Goal: Navigation & Orientation: Find specific page/section

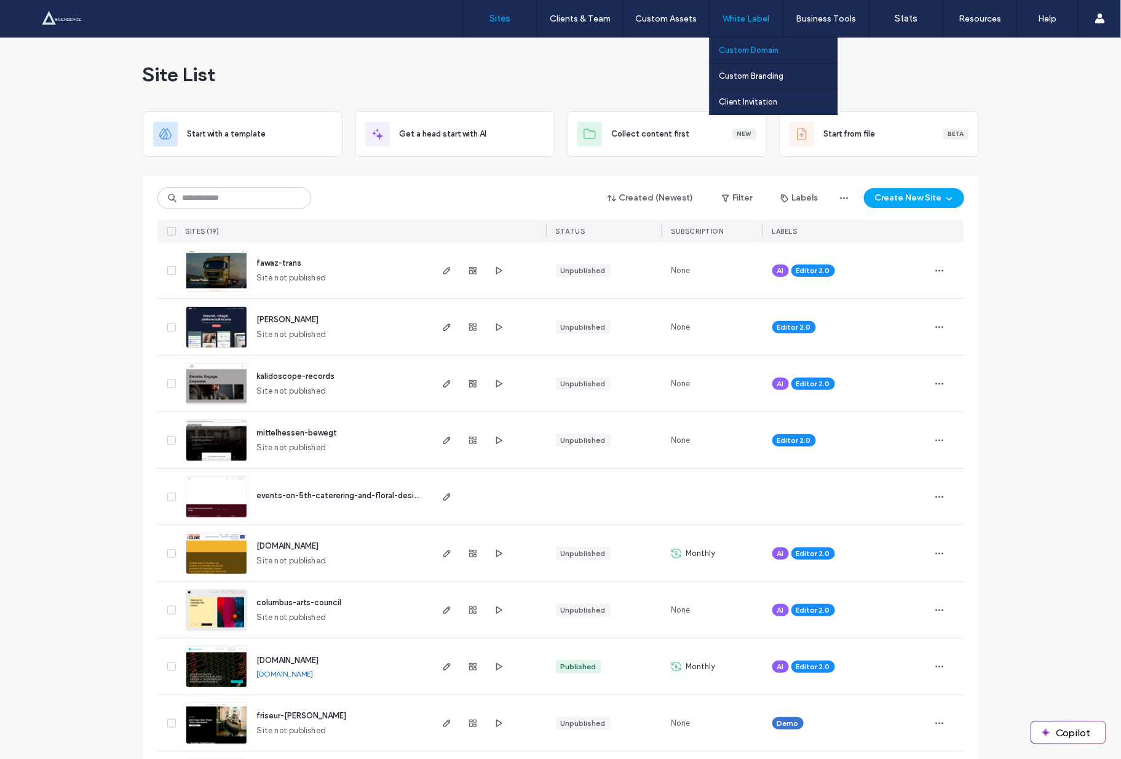
click at [748, 52] on label "Custom Domain" at bounding box center [749, 49] width 60 height 9
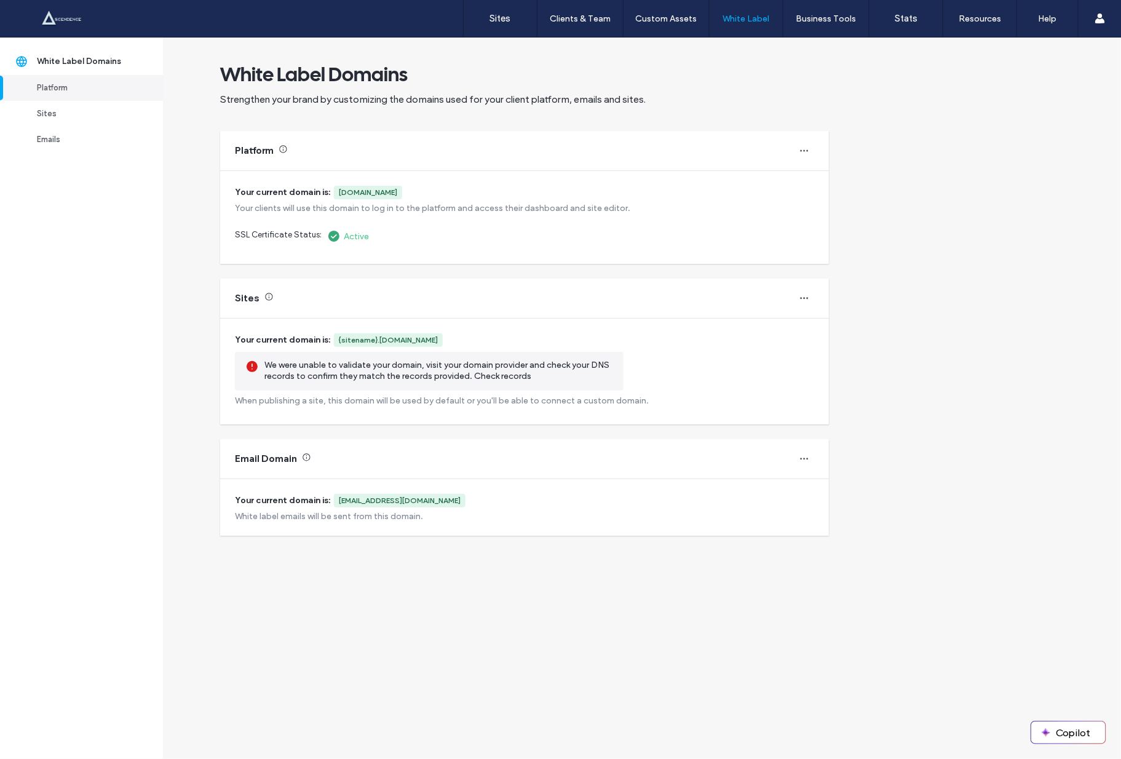
click at [371, 337] on div "{sitename}.ascendence.cloud" at bounding box center [388, 339] width 99 height 11
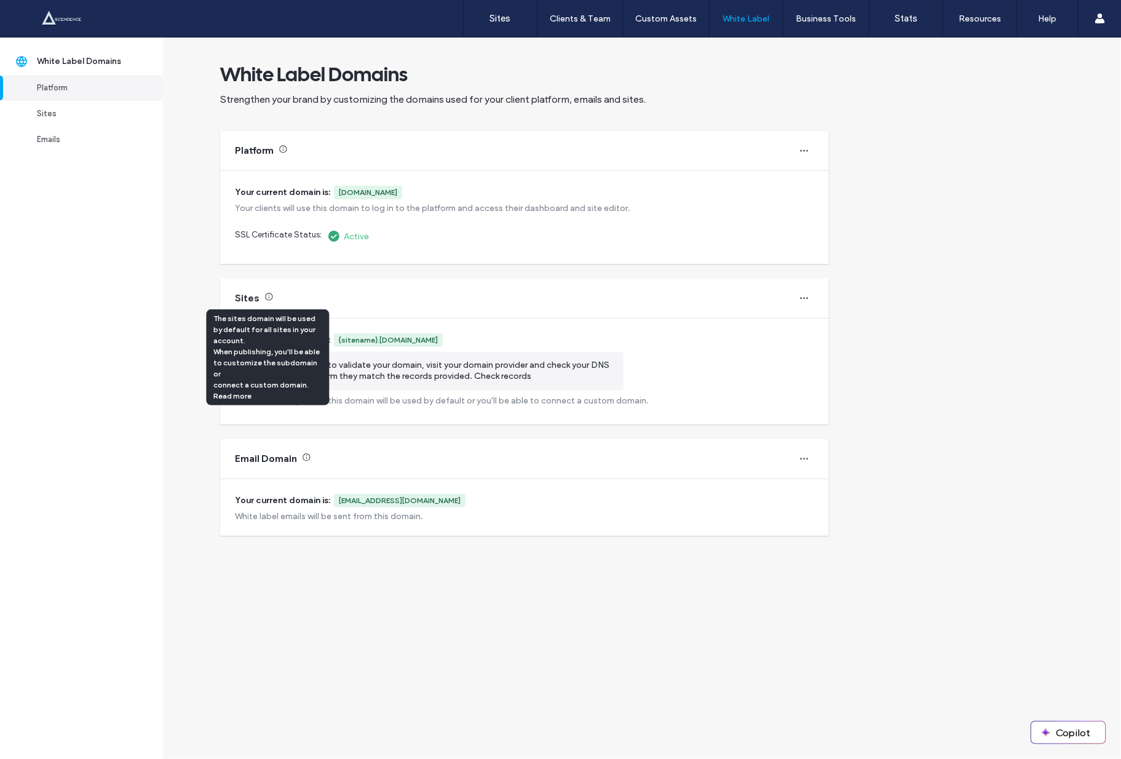
click at [268, 298] on icon at bounding box center [268, 296] width 9 height 9
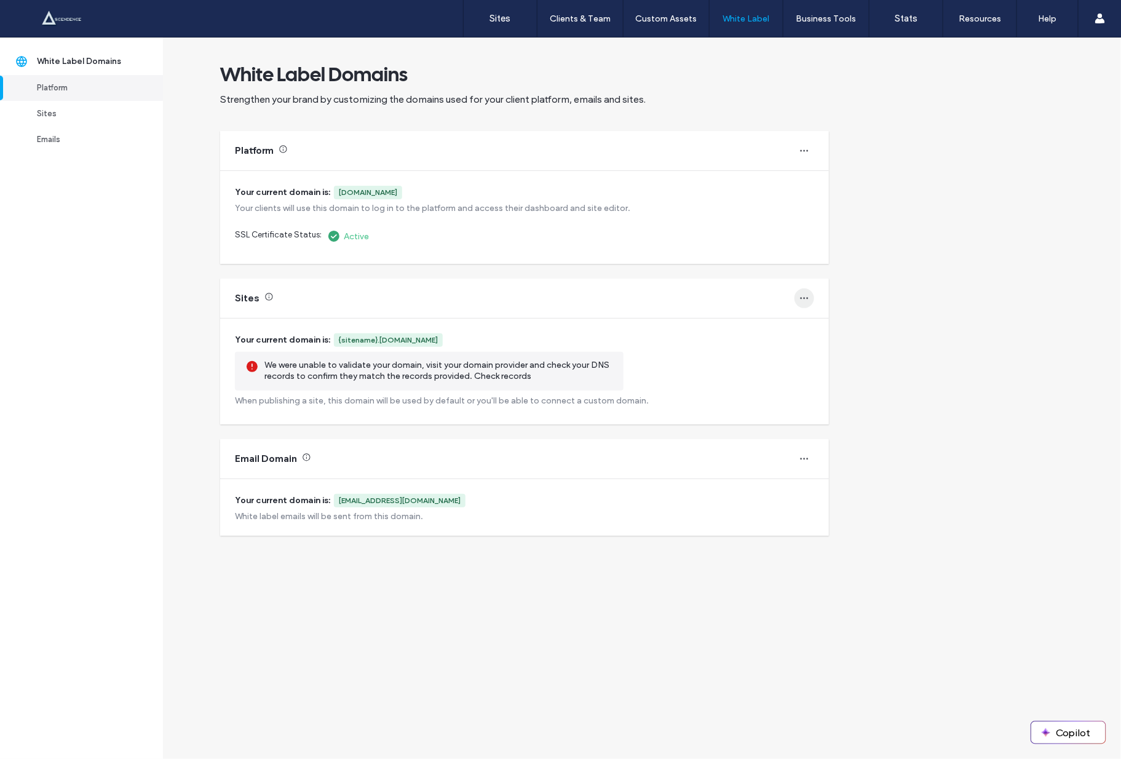
click at [805, 293] on icon "button" at bounding box center [804, 298] width 10 height 10
click at [823, 333] on span "Change domain" at bounding box center [848, 329] width 58 height 12
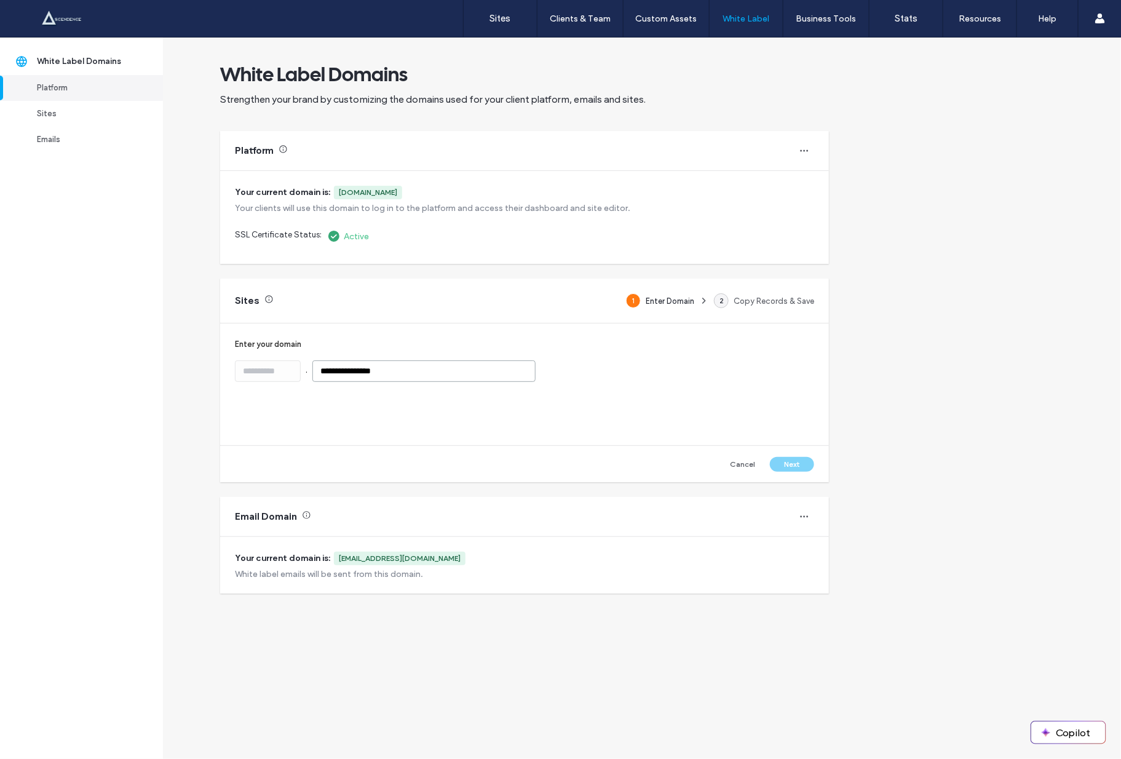
click at [448, 371] on input "**********" at bounding box center [423, 371] width 223 height 22
click at [804, 465] on div "Cancel Next" at bounding box center [669, 464] width 290 height 15
click at [452, 374] on input "**********" at bounding box center [423, 371] width 223 height 22
drag, startPoint x: 788, startPoint y: 461, endPoint x: 687, endPoint y: 422, distance: 108.6
click at [780, 459] on div "Cancel Next" at bounding box center [669, 464] width 290 height 15
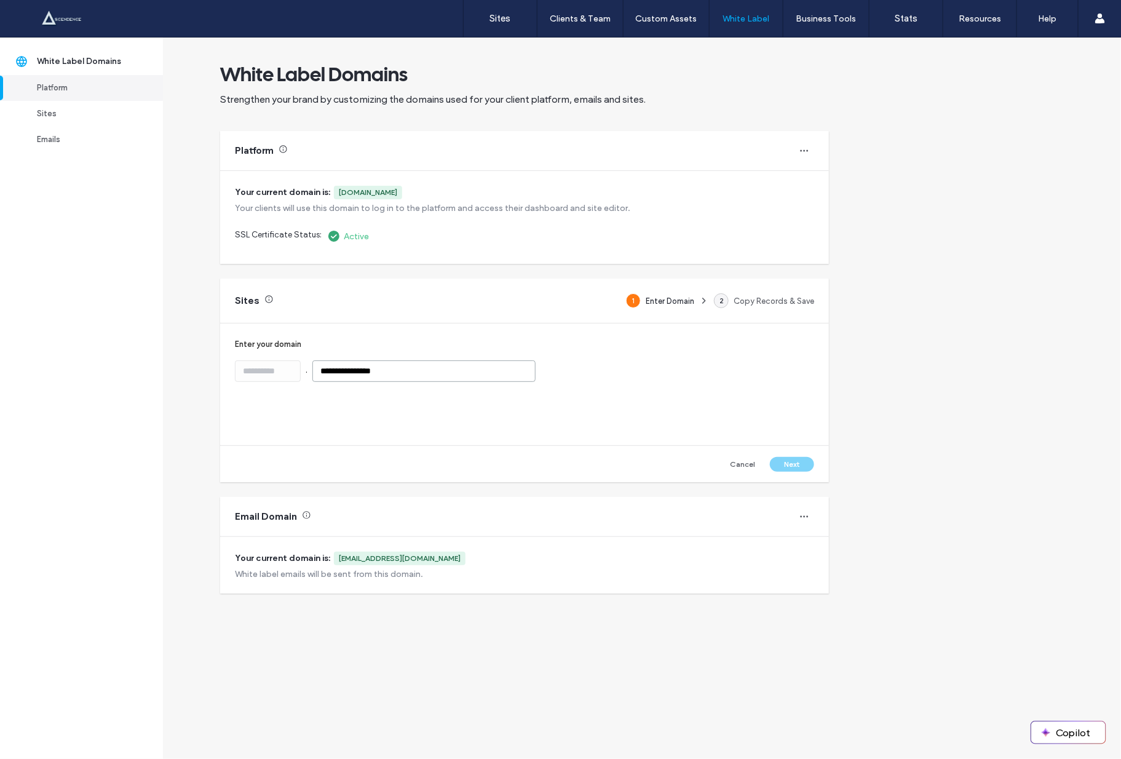
drag, startPoint x: 485, startPoint y: 366, endPoint x: 489, endPoint y: 358, distance: 8.2
click at [489, 358] on div "**********" at bounding box center [524, 384] width 609 height 122
click at [408, 373] on input "**********" at bounding box center [423, 371] width 223 height 22
drag, startPoint x: 379, startPoint y: 367, endPoint x: 325, endPoint y: 367, distance: 54.1
click at [334, 366] on input "**********" at bounding box center [423, 371] width 223 height 22
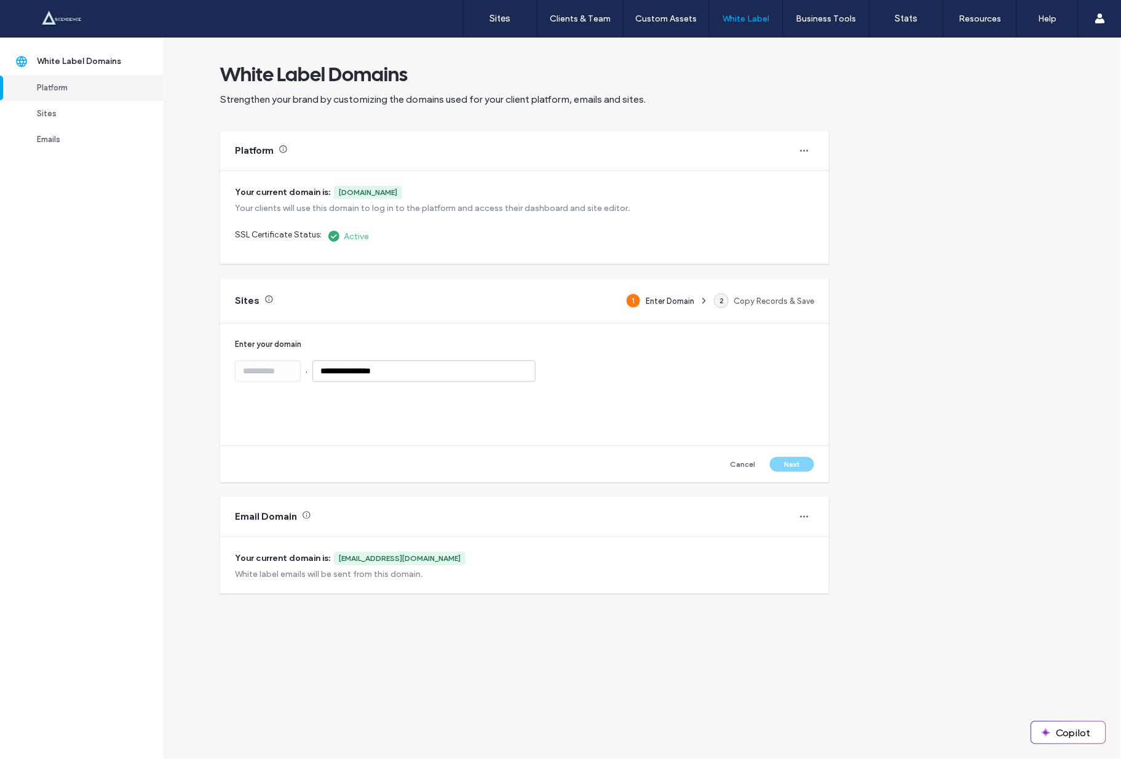
click at [305, 395] on div "**********" at bounding box center [524, 384] width 609 height 122
drag, startPoint x: 404, startPoint y: 370, endPoint x: 412, endPoint y: 372, distance: 8.2
click at [405, 370] on input "**********" at bounding box center [423, 371] width 223 height 22
type input "**********"
click at [789, 459] on button "Next" at bounding box center [792, 464] width 44 height 15
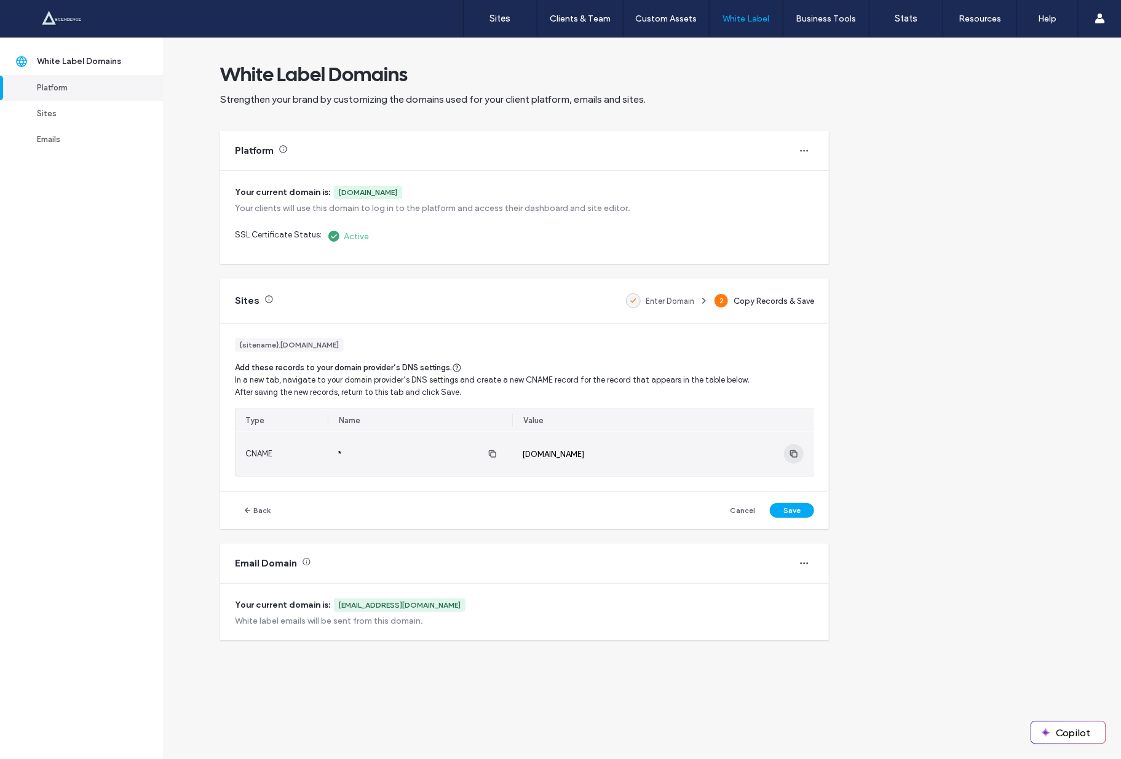
click at [796, 455] on icon "button" at bounding box center [794, 454] width 10 height 10
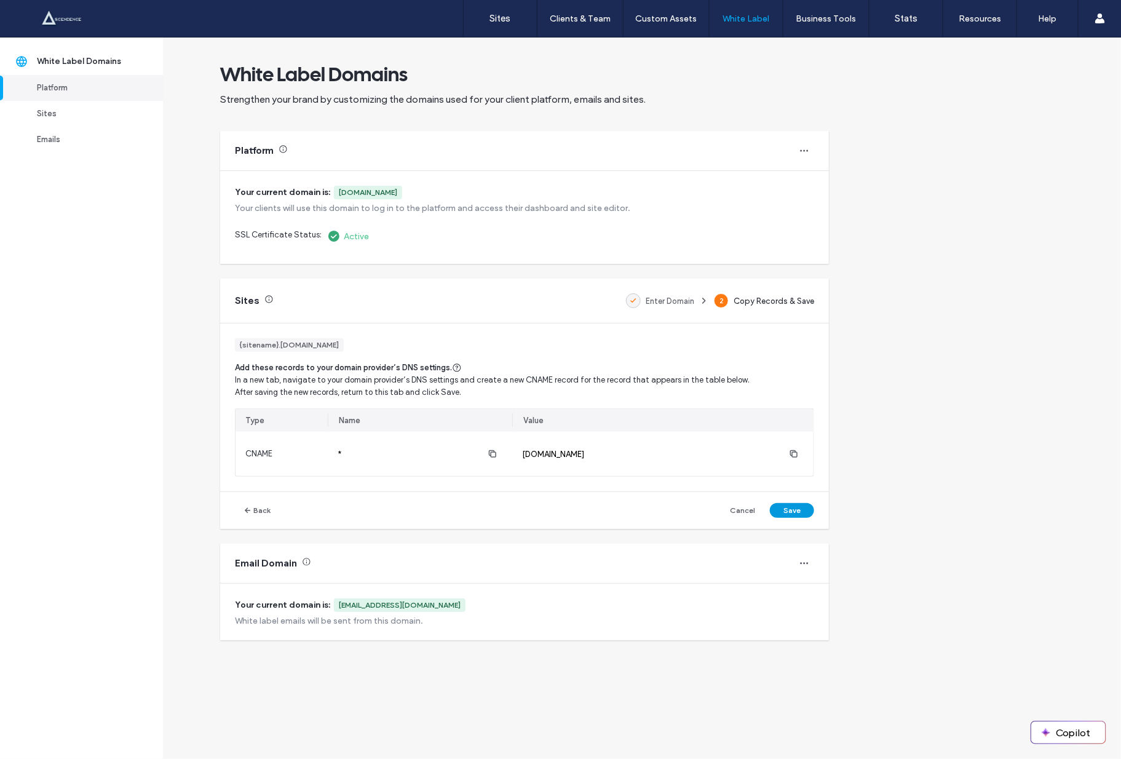
click at [793, 505] on button "Save" at bounding box center [792, 510] width 44 height 15
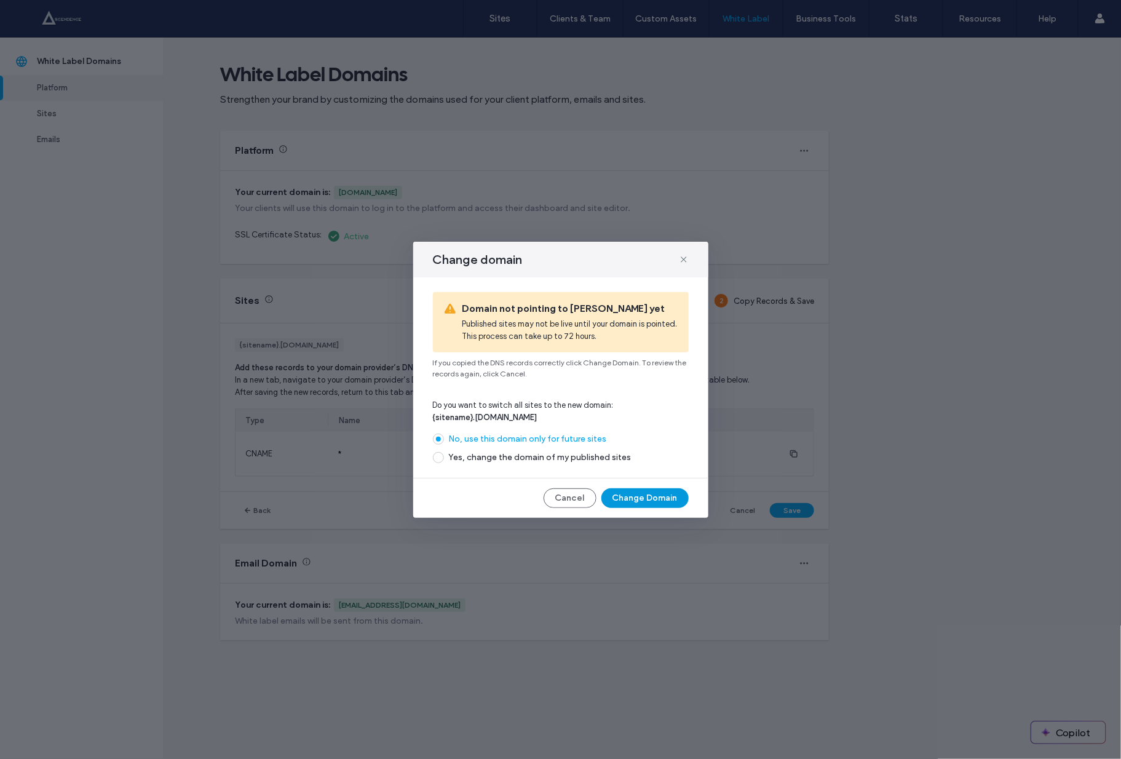
click at [632, 496] on button "Change Domain" at bounding box center [644, 498] width 87 height 20
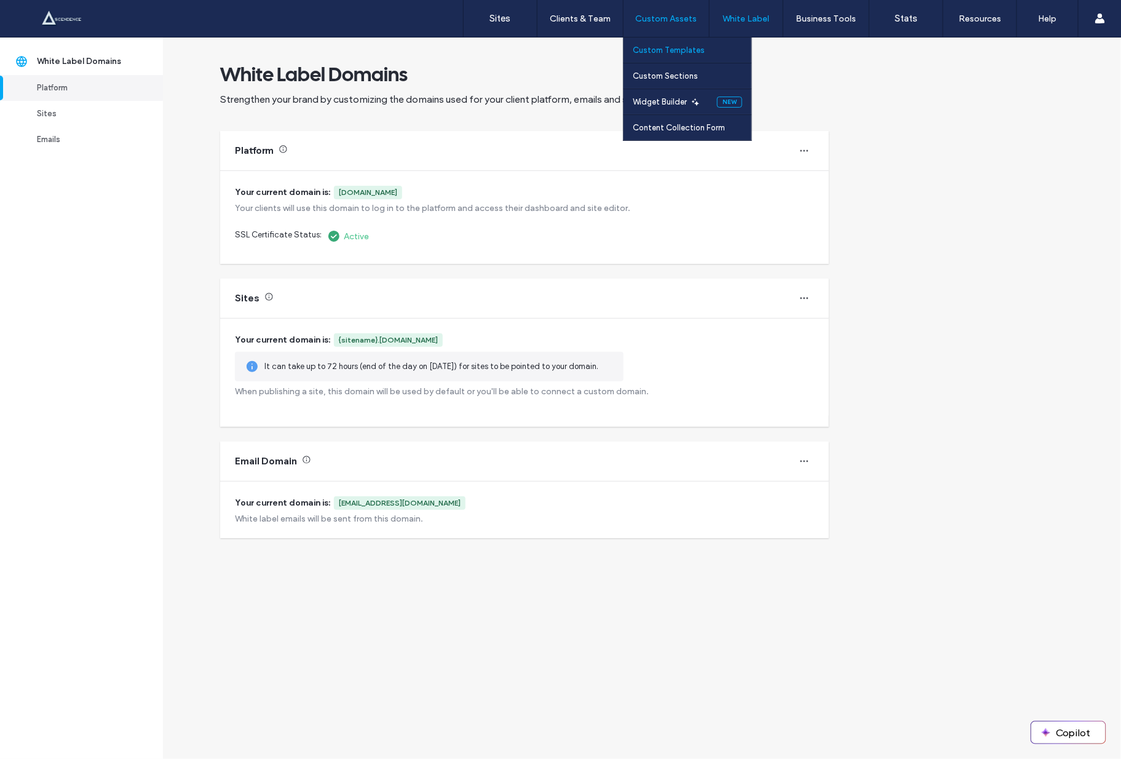
click at [655, 48] on label "Custom Templates" at bounding box center [668, 49] width 72 height 9
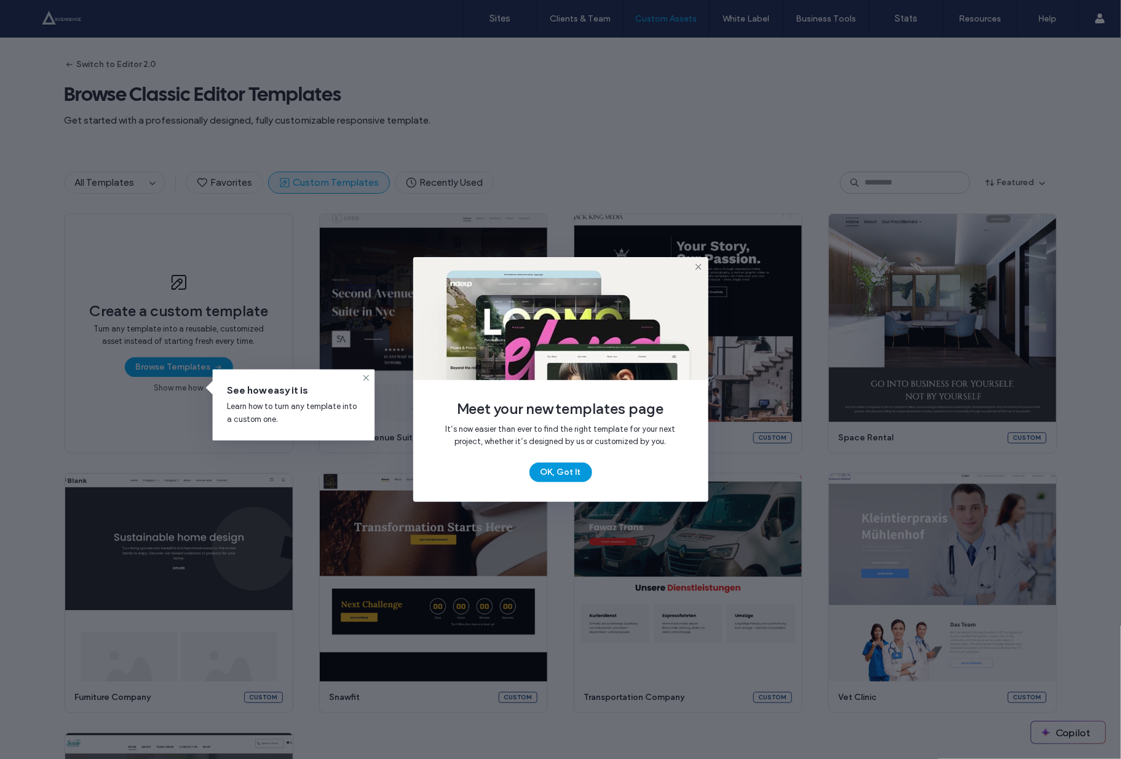
click at [558, 465] on button "OK, Got It" at bounding box center [560, 472] width 63 height 20
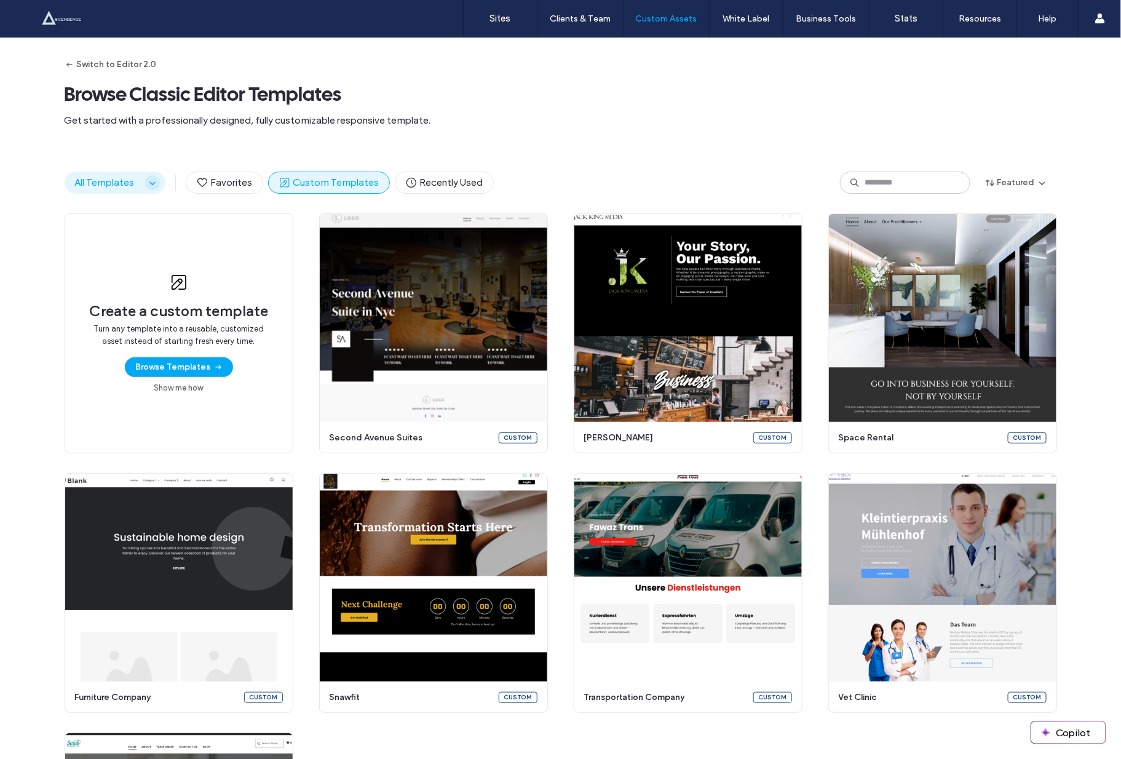
click at [148, 186] on icon "button" at bounding box center [153, 183] width 10 height 10
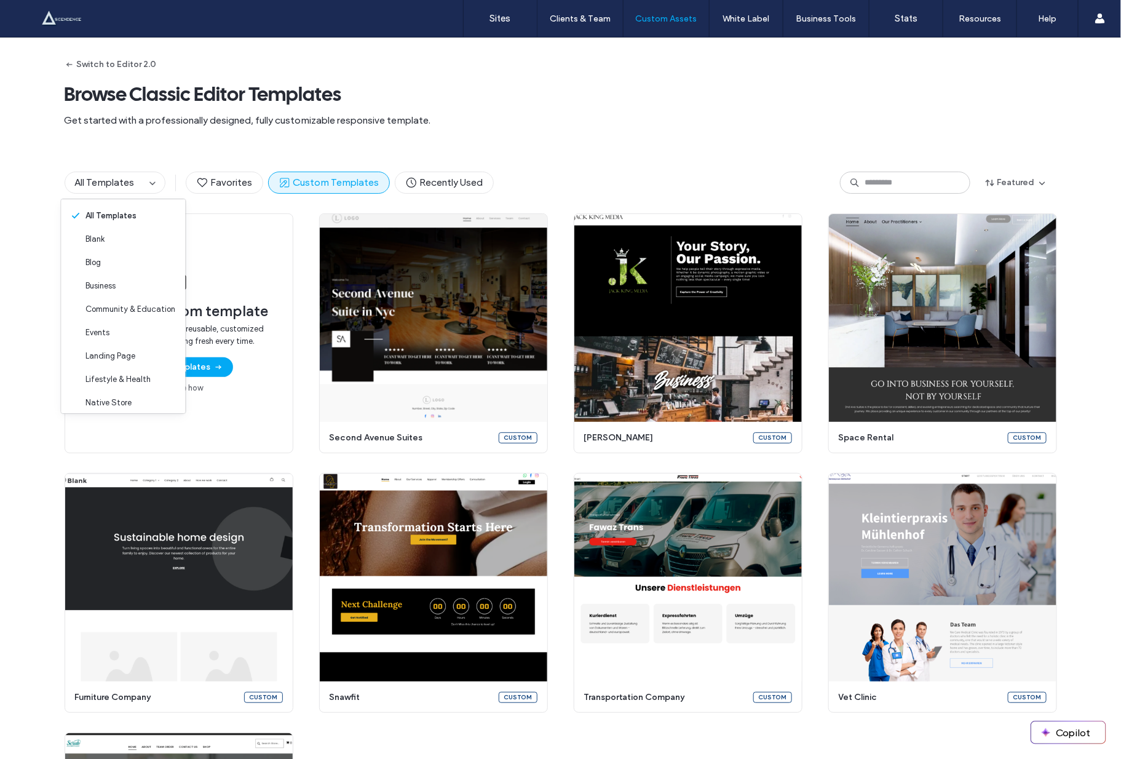
click at [143, 196] on div "All Templates Favorites Custom Templates Recently Used Featured" at bounding box center [561, 182] width 992 height 61
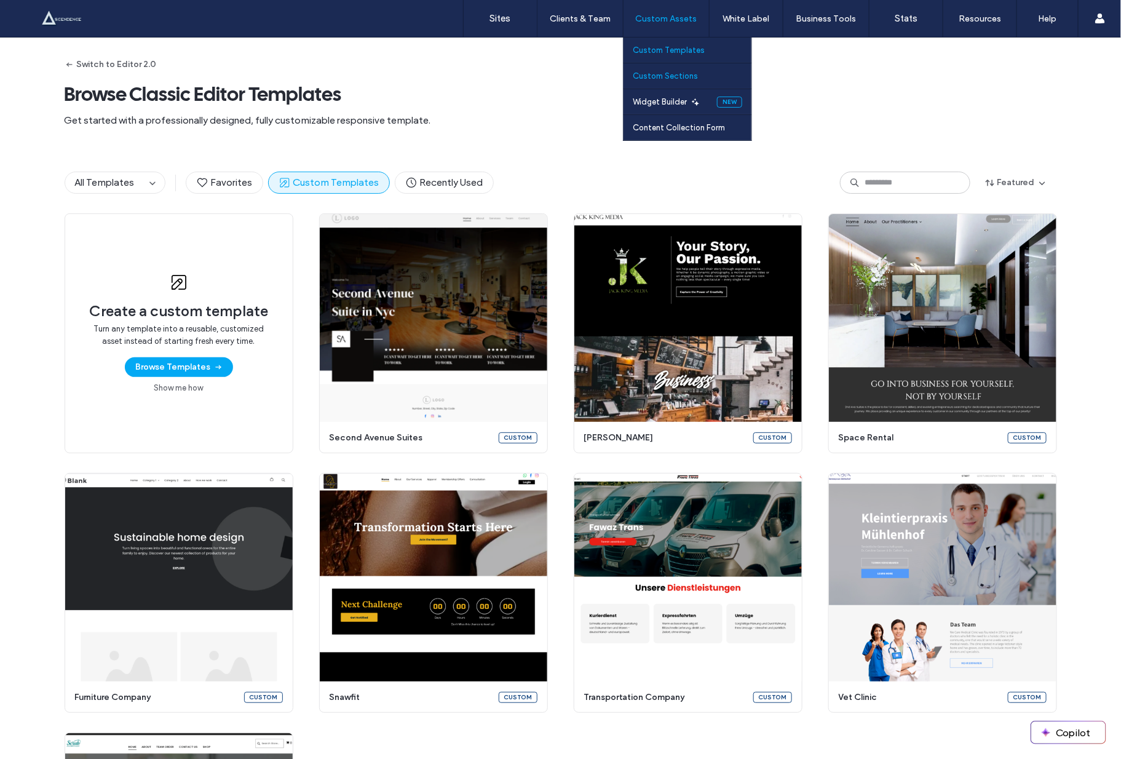
click at [683, 76] on label "Custom Sections" at bounding box center [664, 75] width 65 height 9
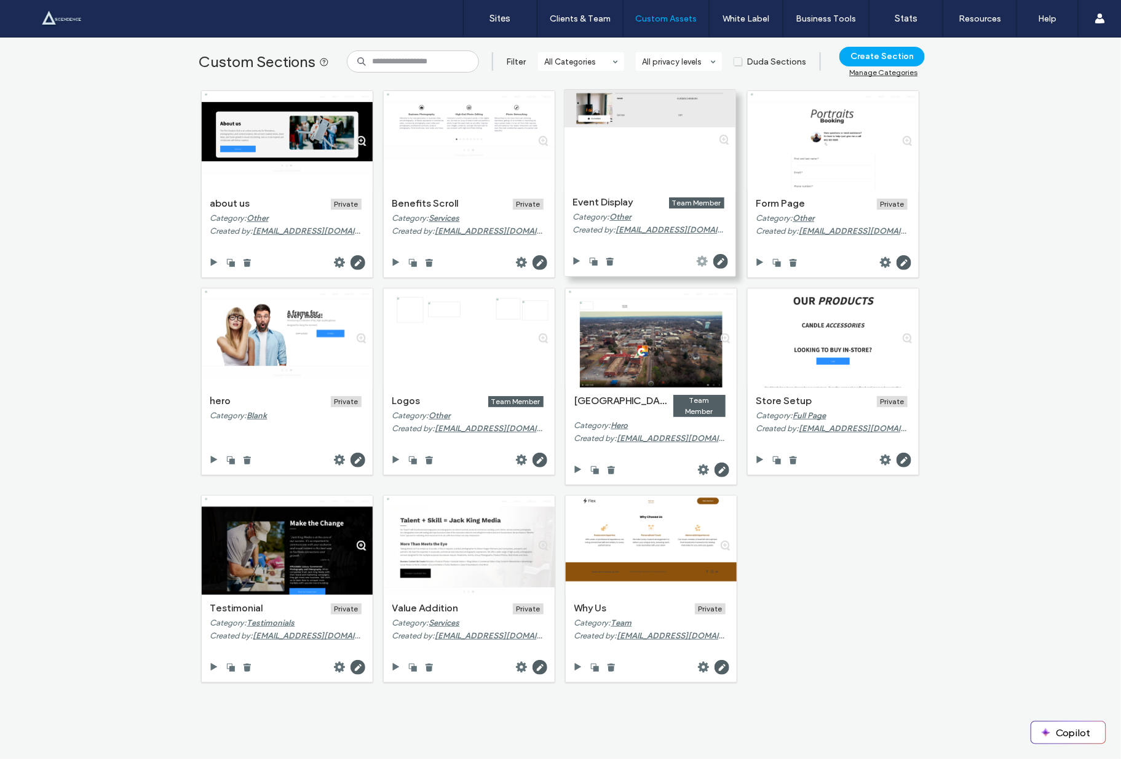
click at [699, 259] on use at bounding box center [701, 261] width 11 height 11
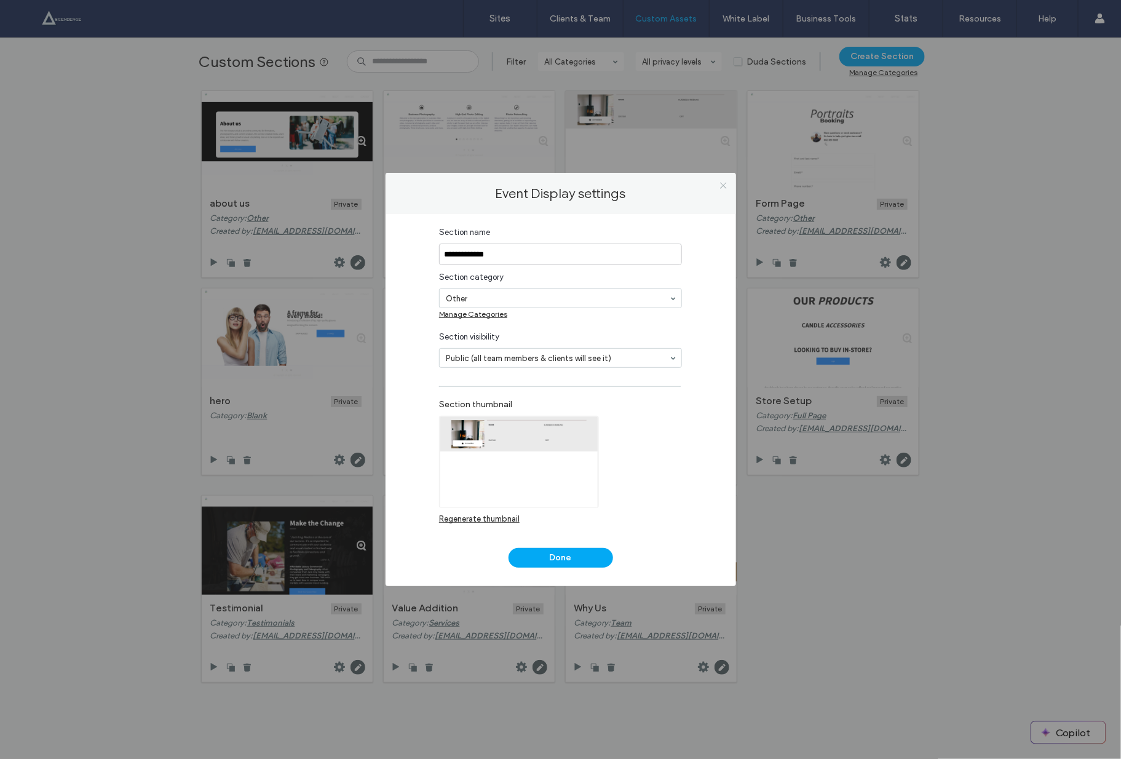
click at [720, 183] on icon at bounding box center [723, 185] width 9 height 9
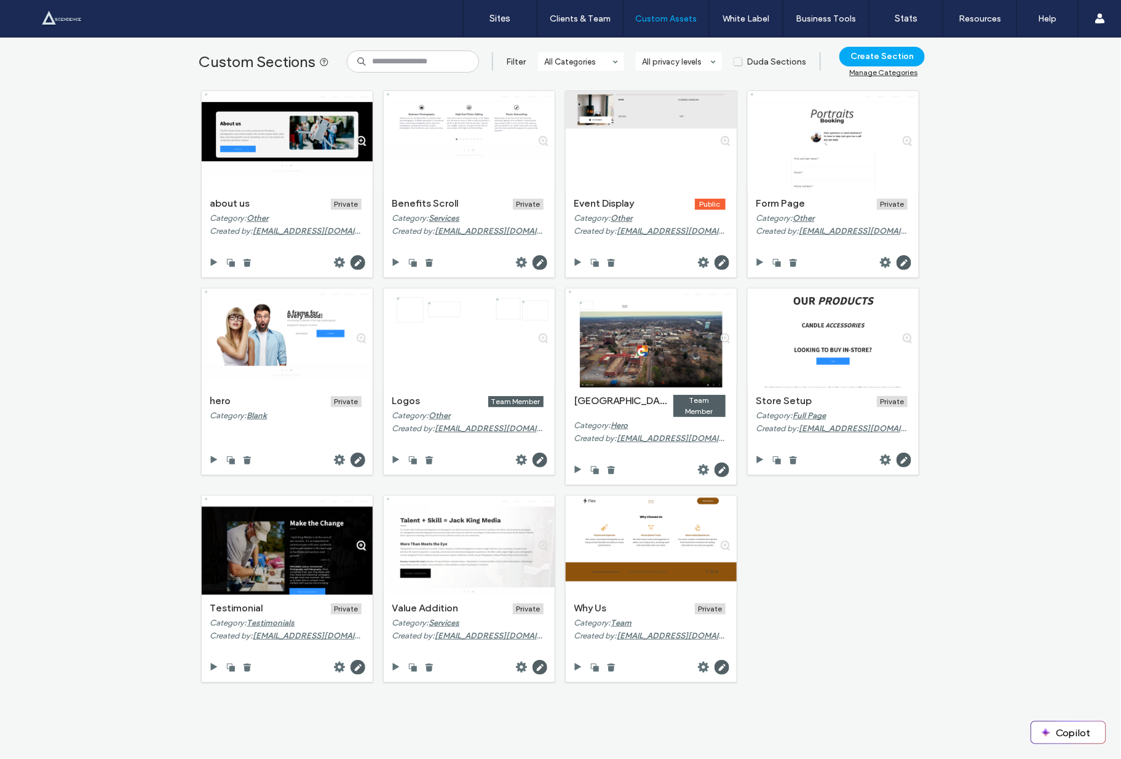
click at [743, 61] on span "Duda Sections" at bounding box center [769, 62] width 73 height 10
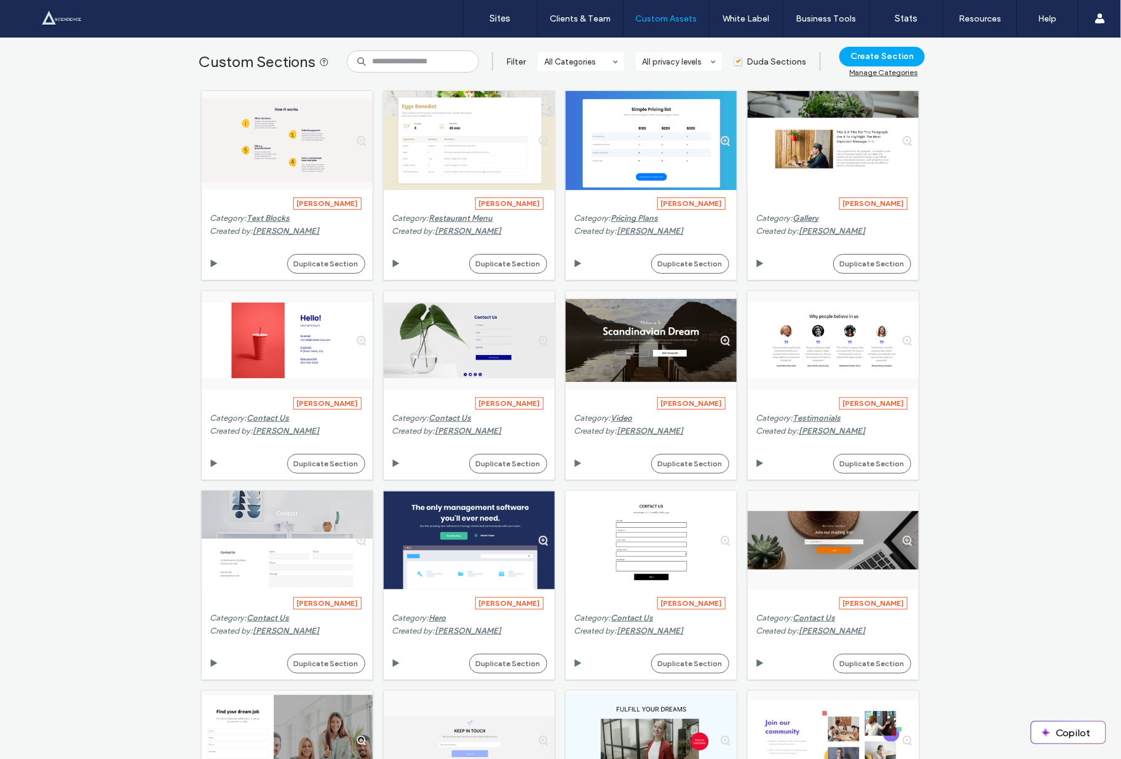
click at [866, 71] on div "Manage Categories" at bounding box center [883, 72] width 68 height 9
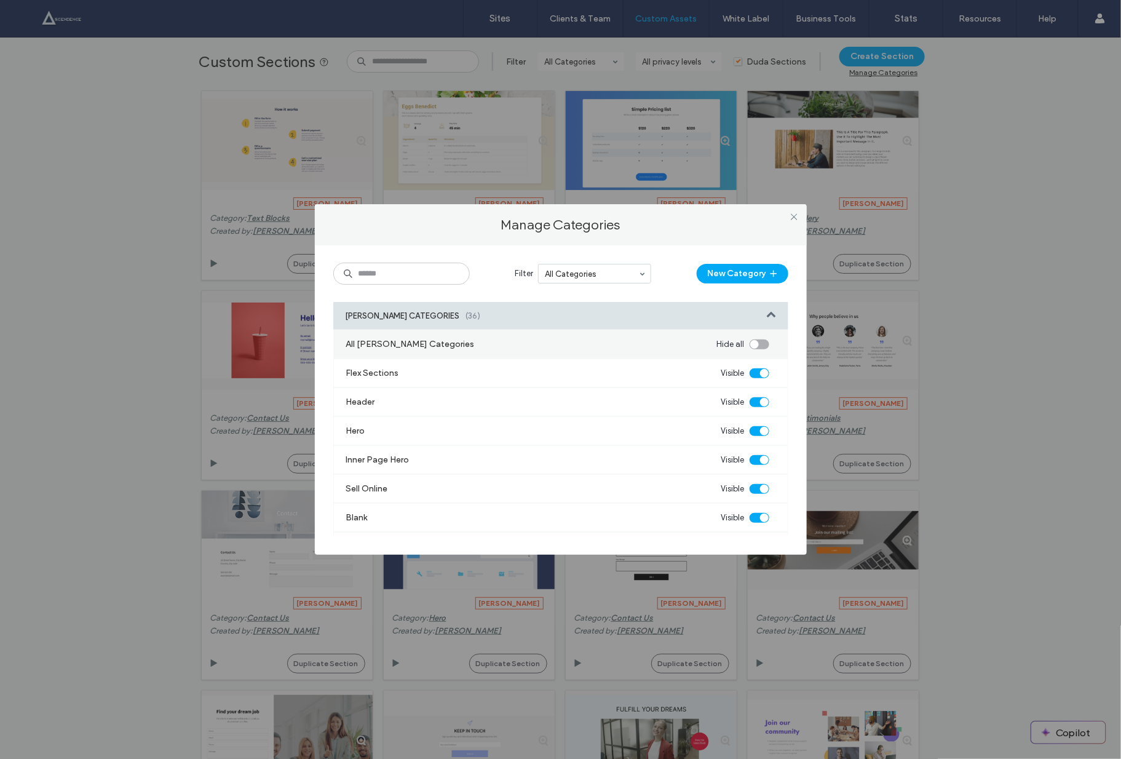
click at [866, 71] on div "Manage Categories Filter All Categories New Category DUDA CATEGORIES (36) All D…" at bounding box center [560, 379] width 1121 height 759
click at [574, 9] on div "Manage Categories Filter All Categories New Category DUDA CATEGORIES (36) All D…" at bounding box center [560, 379] width 1121 height 759
click at [575, 15] on div "Manage Categories Filter All Categories New Category DUDA CATEGORIES (36) All D…" at bounding box center [560, 379] width 1121 height 759
click at [797, 218] on icon at bounding box center [793, 216] width 9 height 9
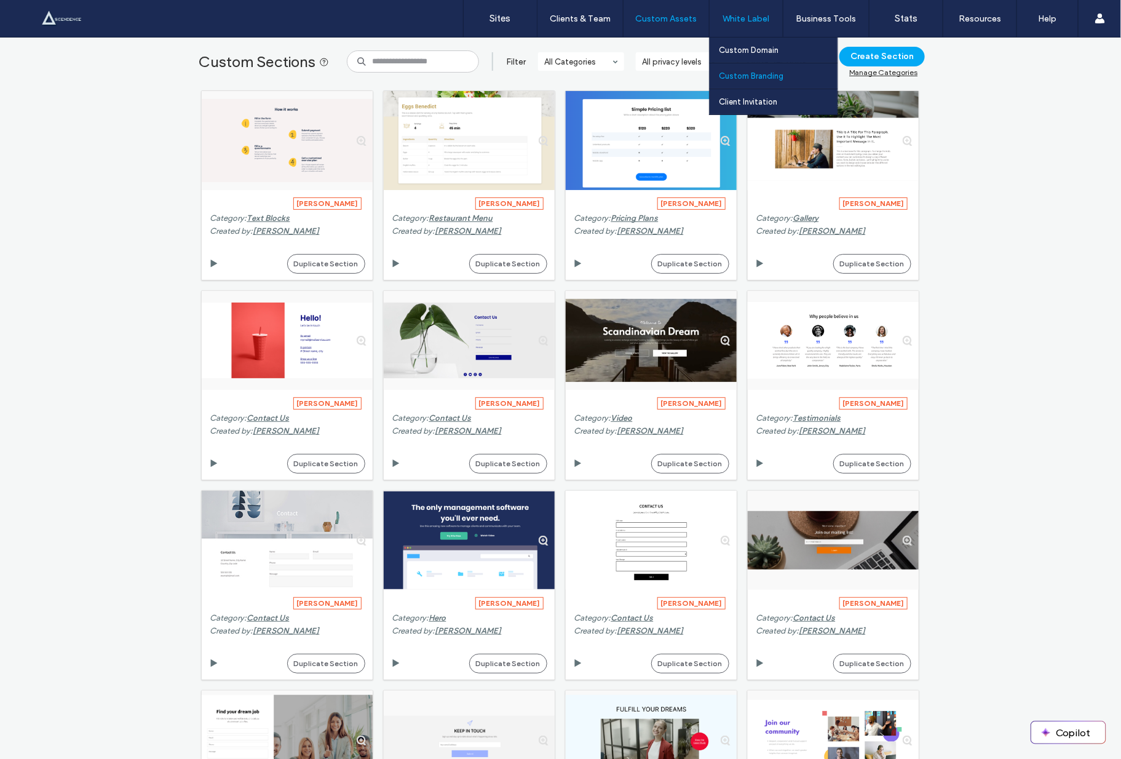
click at [744, 73] on label "Custom Branding" at bounding box center [751, 75] width 65 height 9
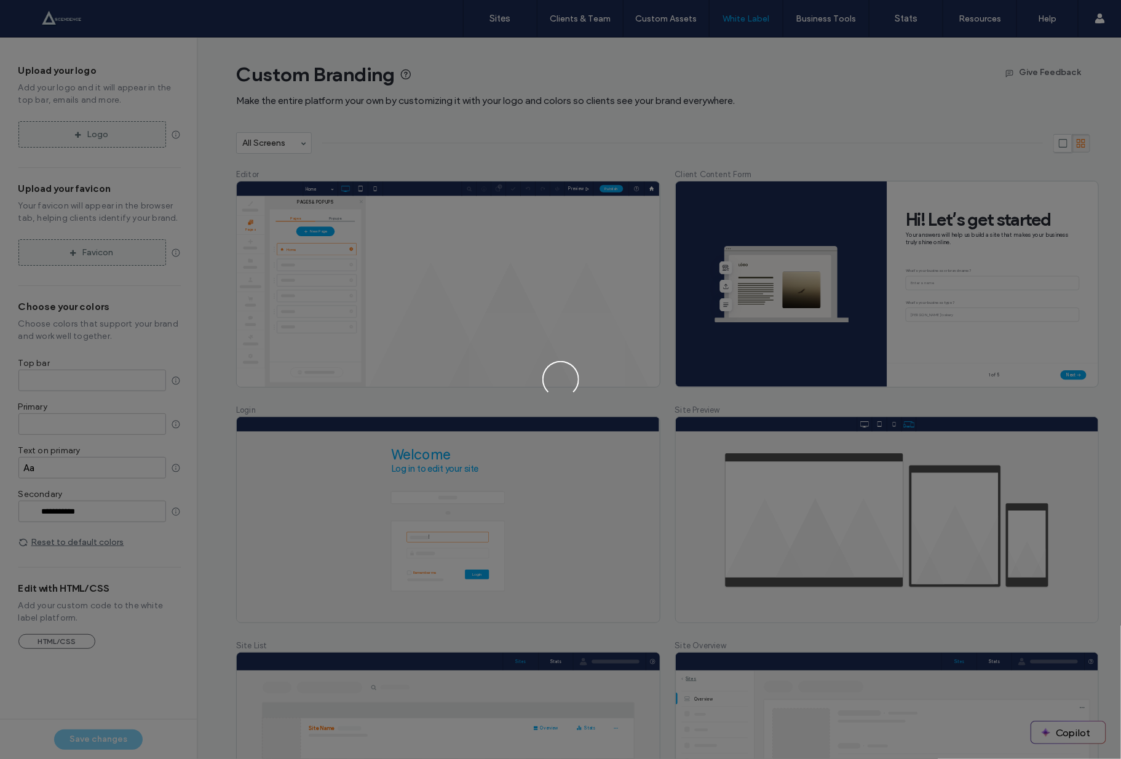
type input "*******"
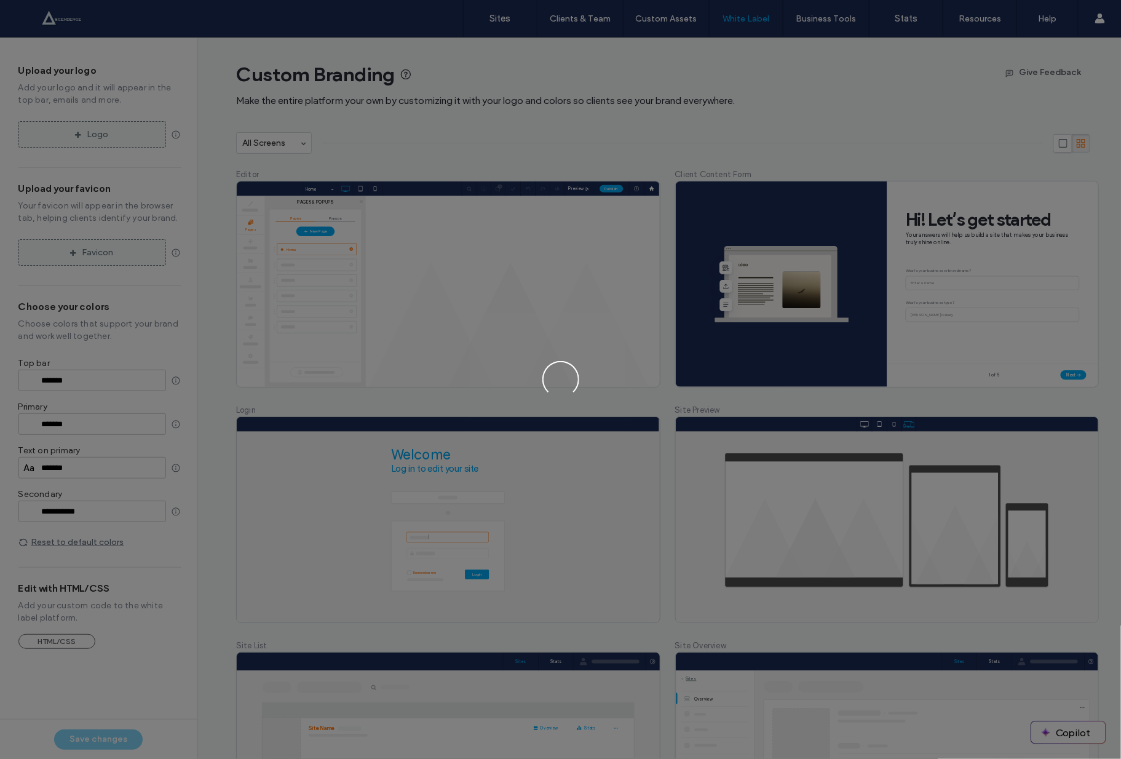
type input "*******"
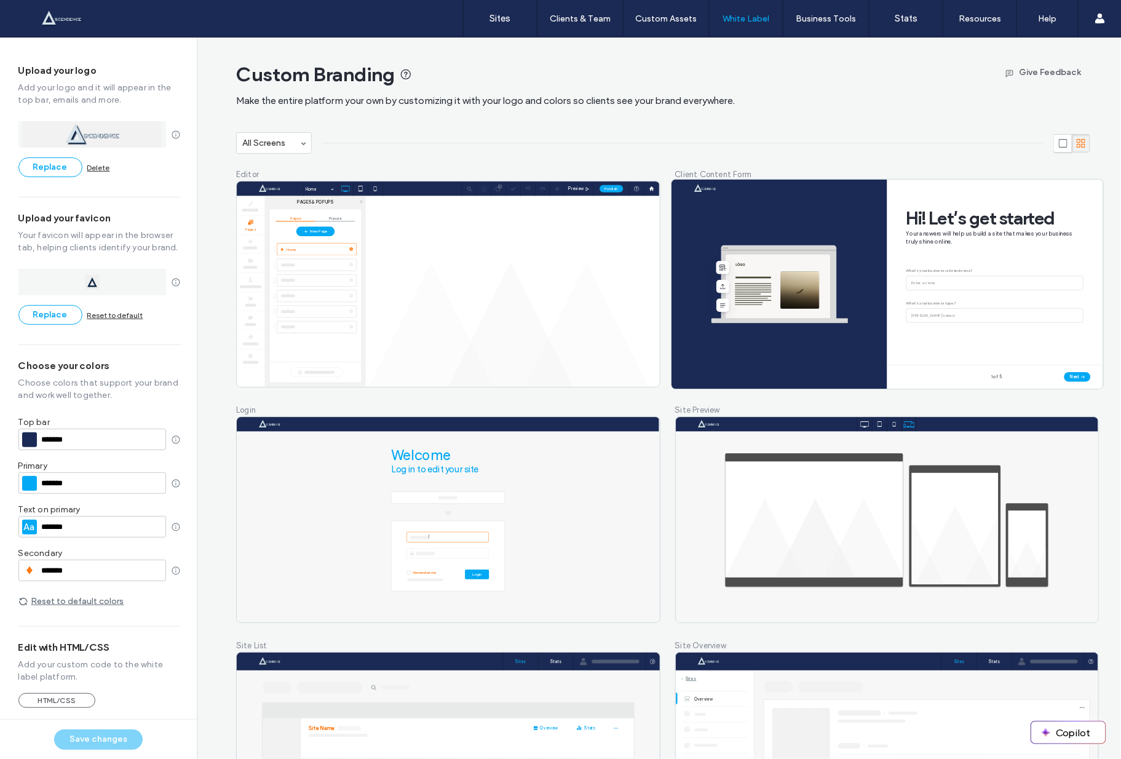
click at [850, 259] on icon at bounding box center [779, 284] width 216 height 210
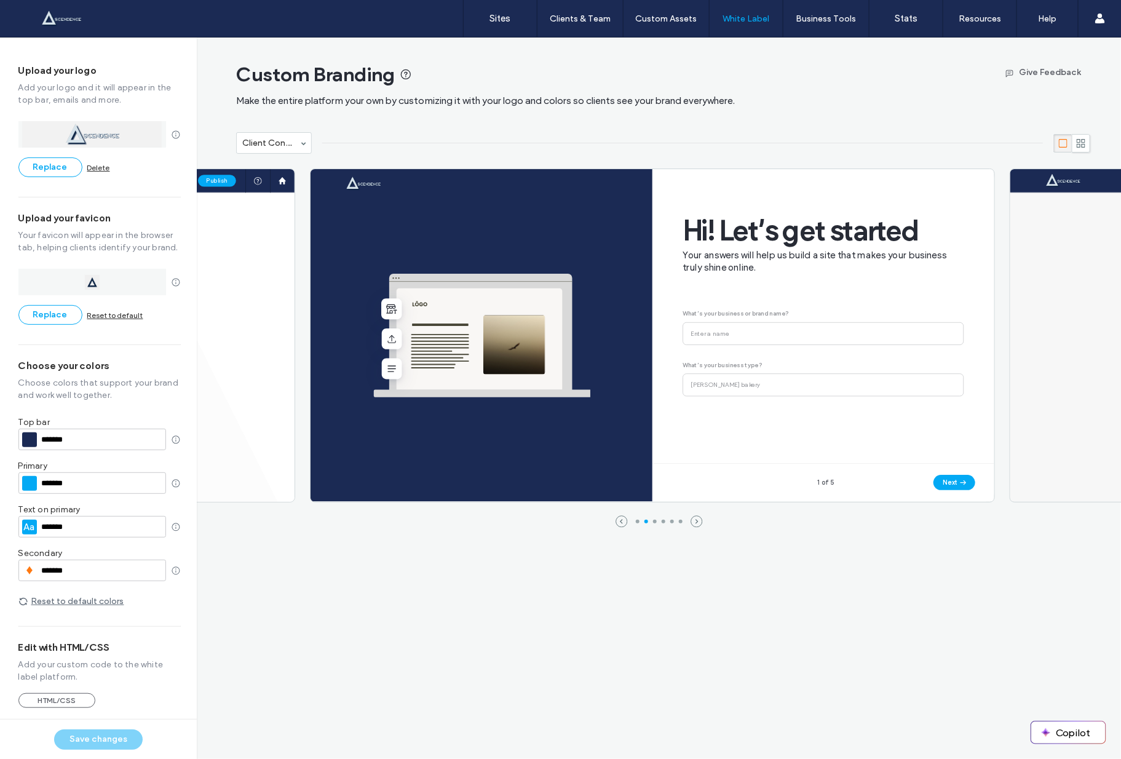
click at [562, 223] on icon at bounding box center [481, 335] width 342 height 333
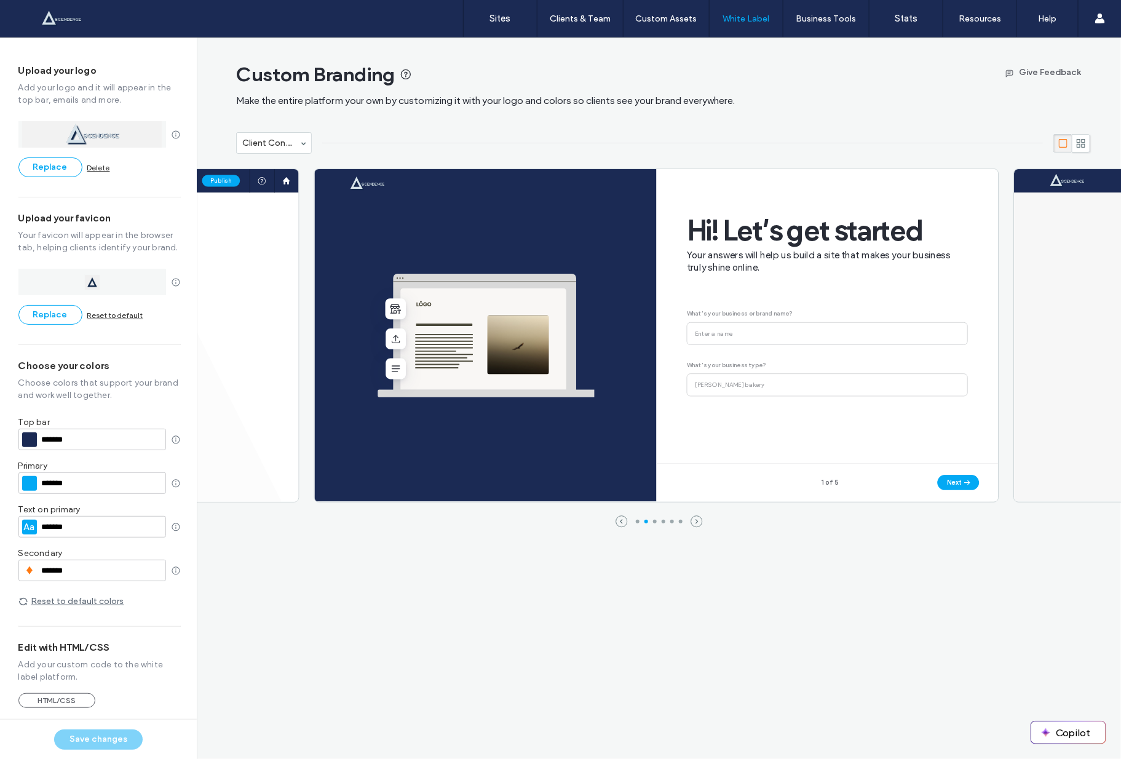
click at [31, 486] on div "color rectangle" at bounding box center [29, 483] width 15 height 15
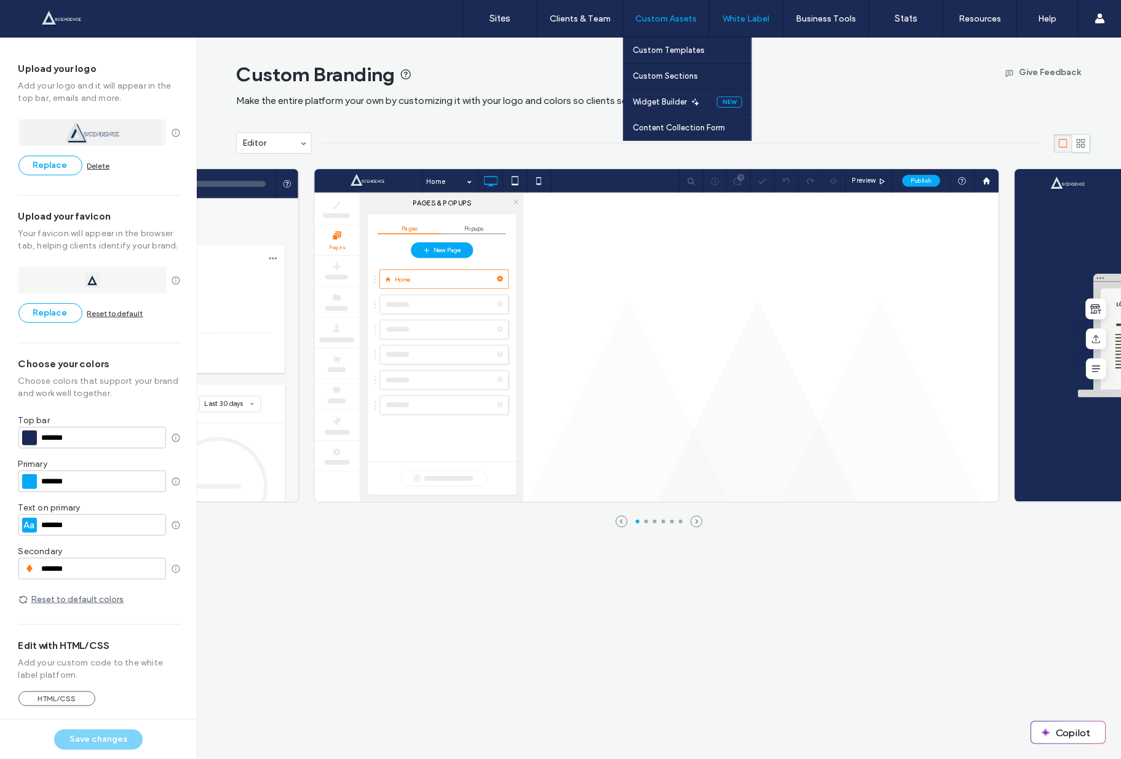
click at [678, 14] on label "Custom Assets" at bounding box center [666, 19] width 61 height 10
click at [661, 132] on label "Content Collection Form" at bounding box center [678, 127] width 92 height 9
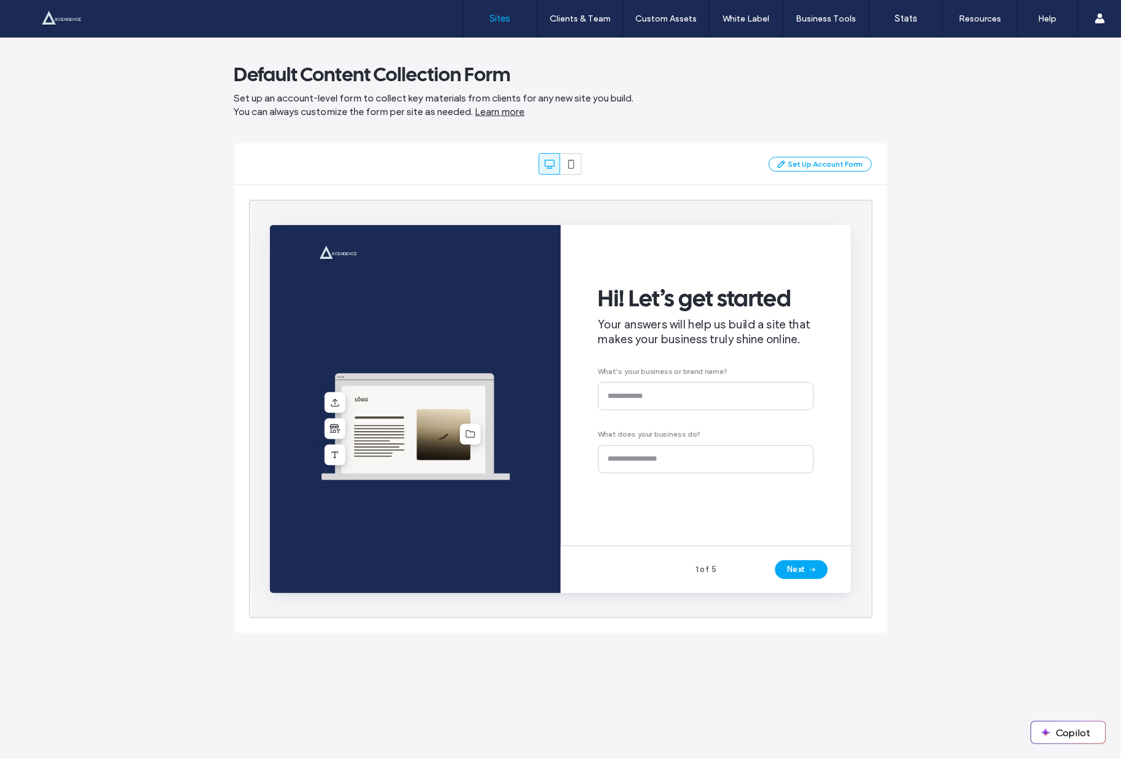
click at [507, 17] on label "Sites" at bounding box center [500, 18] width 21 height 11
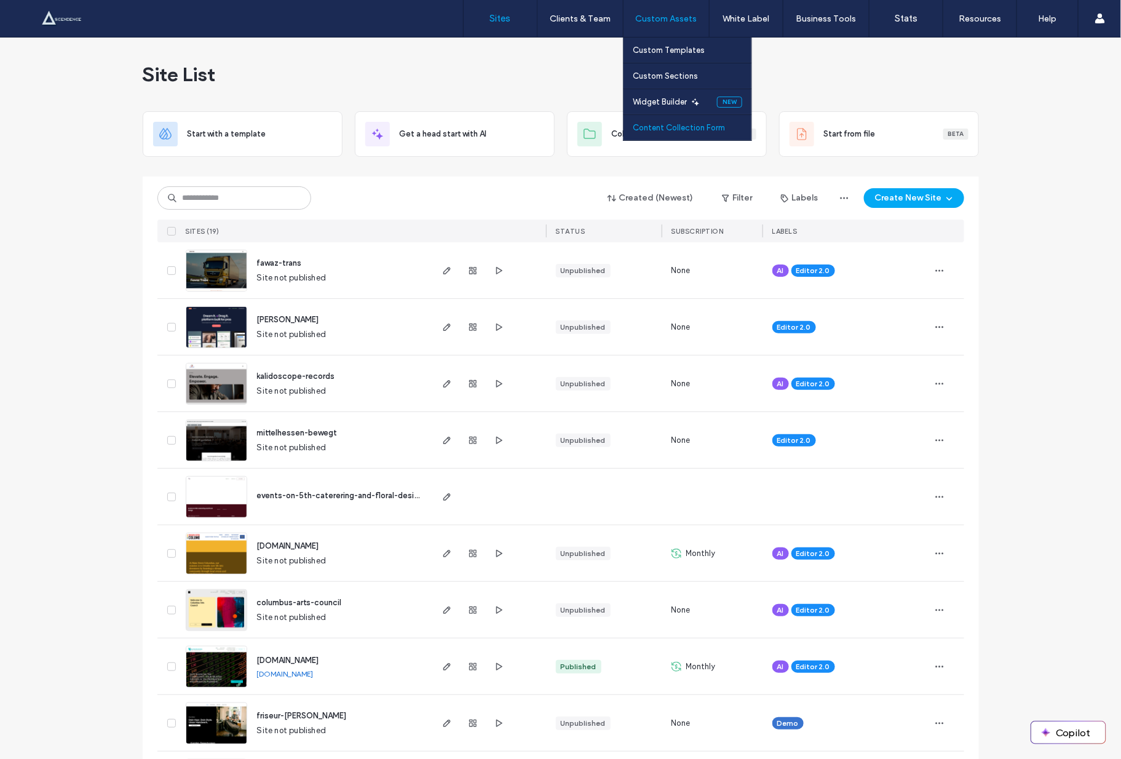
click at [668, 126] on label "Content Collection Form" at bounding box center [678, 127] width 92 height 9
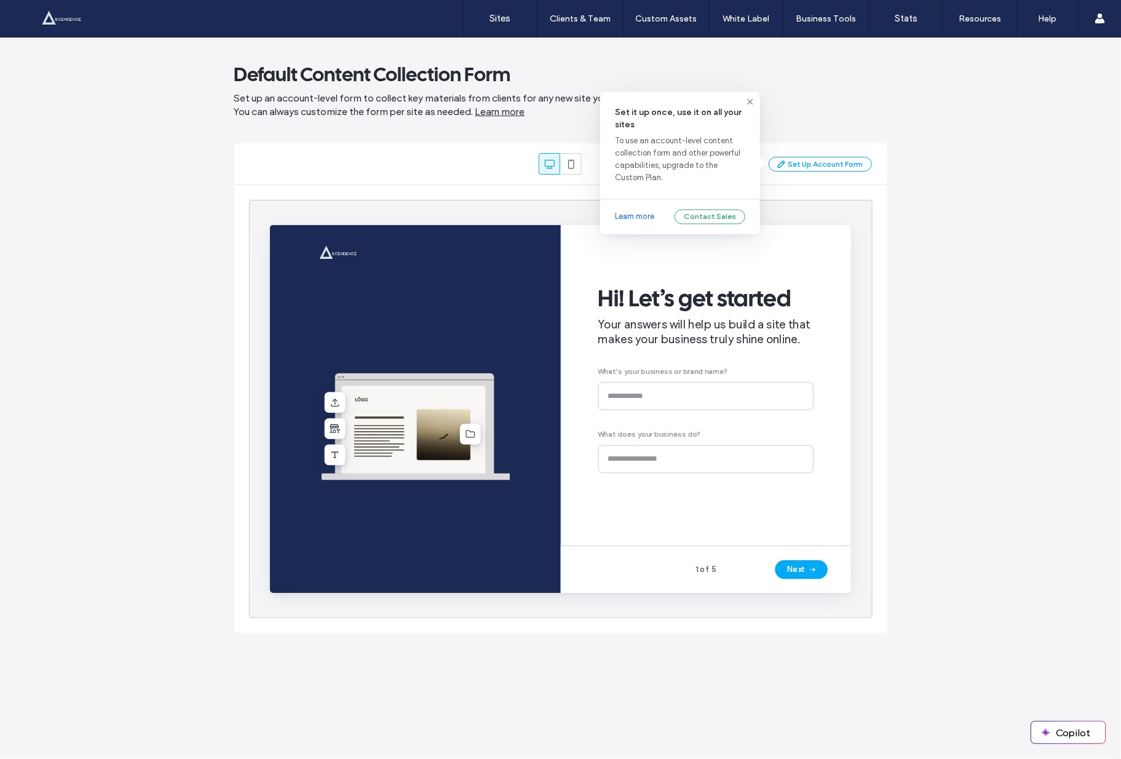
click at [808, 163] on div "Set Up Account Form" at bounding box center [819, 164] width 103 height 15
click at [573, 159] on icon at bounding box center [571, 164] width 12 height 12
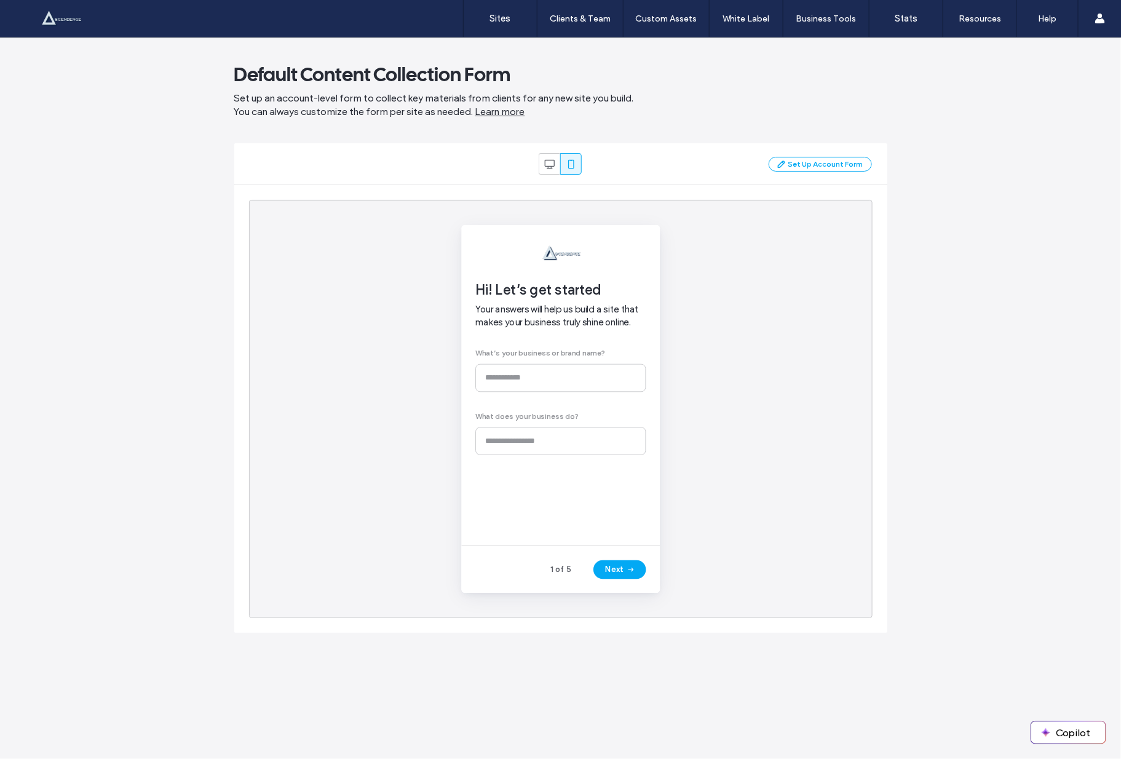
scroll to position [0, 0]
click at [822, 165] on div "Set Up Account Form" at bounding box center [819, 164] width 103 height 15
click at [739, 284] on div at bounding box center [560, 409] width 623 height 418
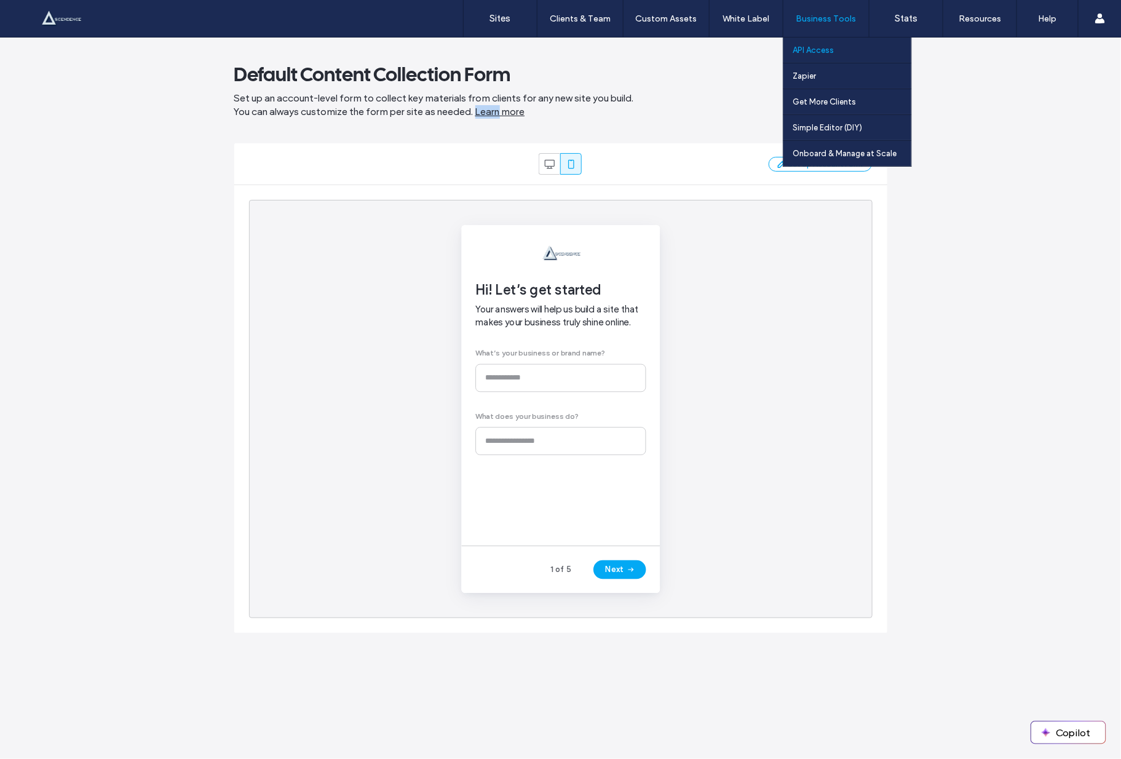
click at [840, 55] on link "API Access" at bounding box center [851, 49] width 119 height 25
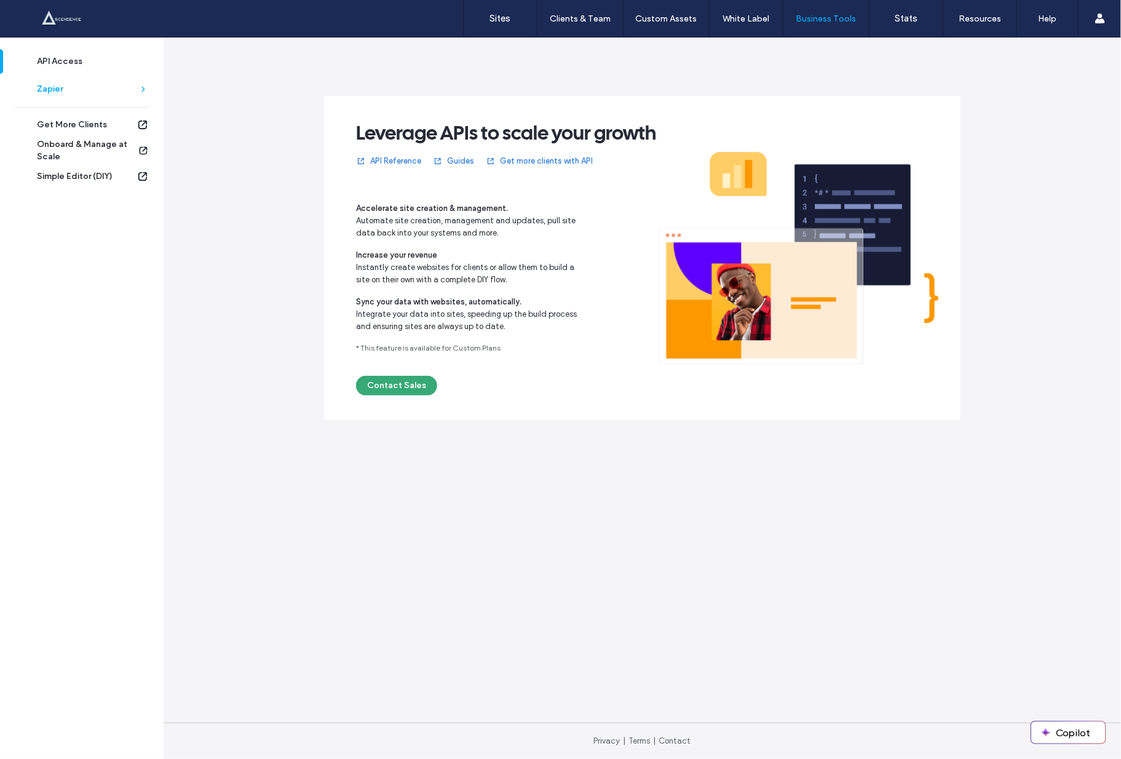
click at [95, 91] on div "Zapier" at bounding box center [87, 89] width 101 height 12
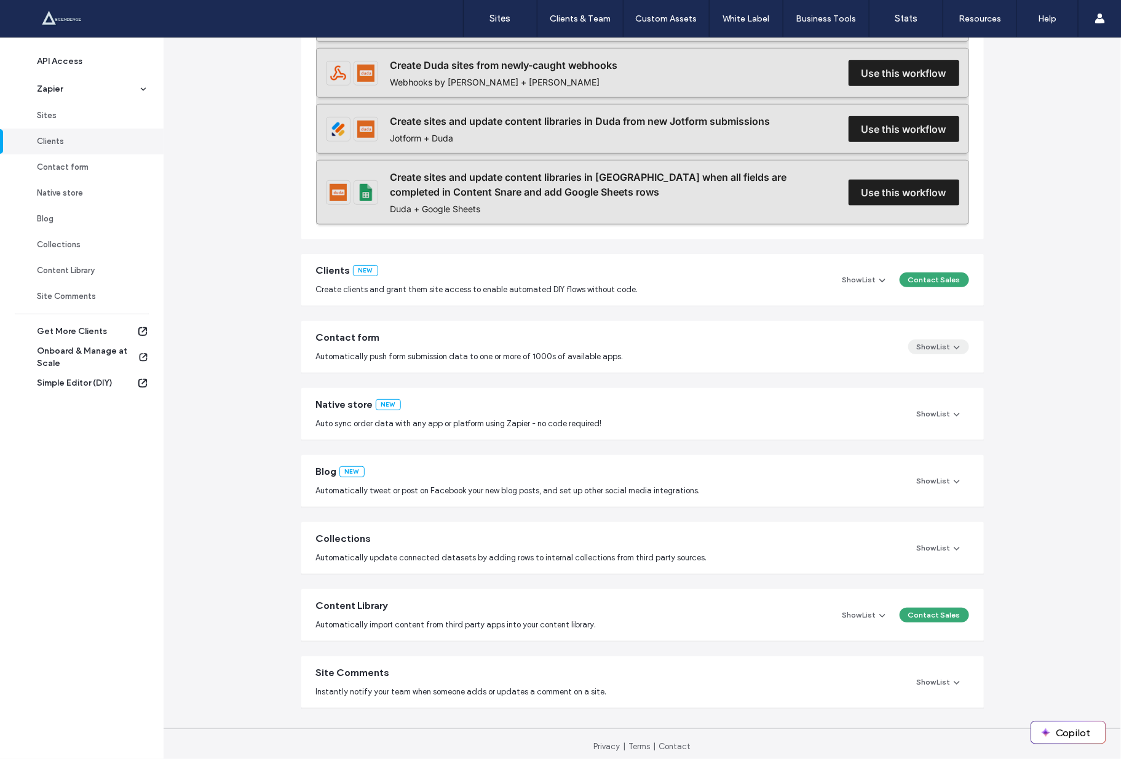
click at [950, 346] on span "button" at bounding box center [955, 347] width 11 height 14
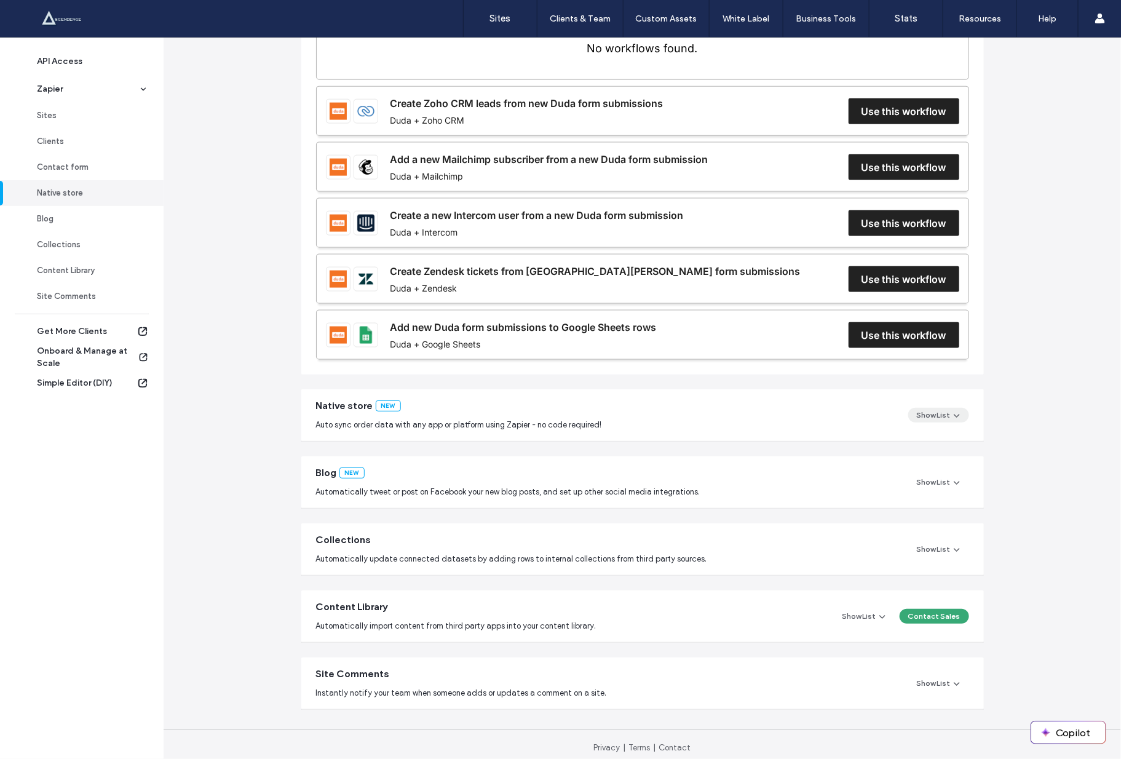
click at [924, 416] on div "Native store New Auto sync order data with any app or platform using Zapier - n…" at bounding box center [642, 415] width 682 height 52
click at [927, 412] on button "Show List" at bounding box center [938, 415] width 61 height 15
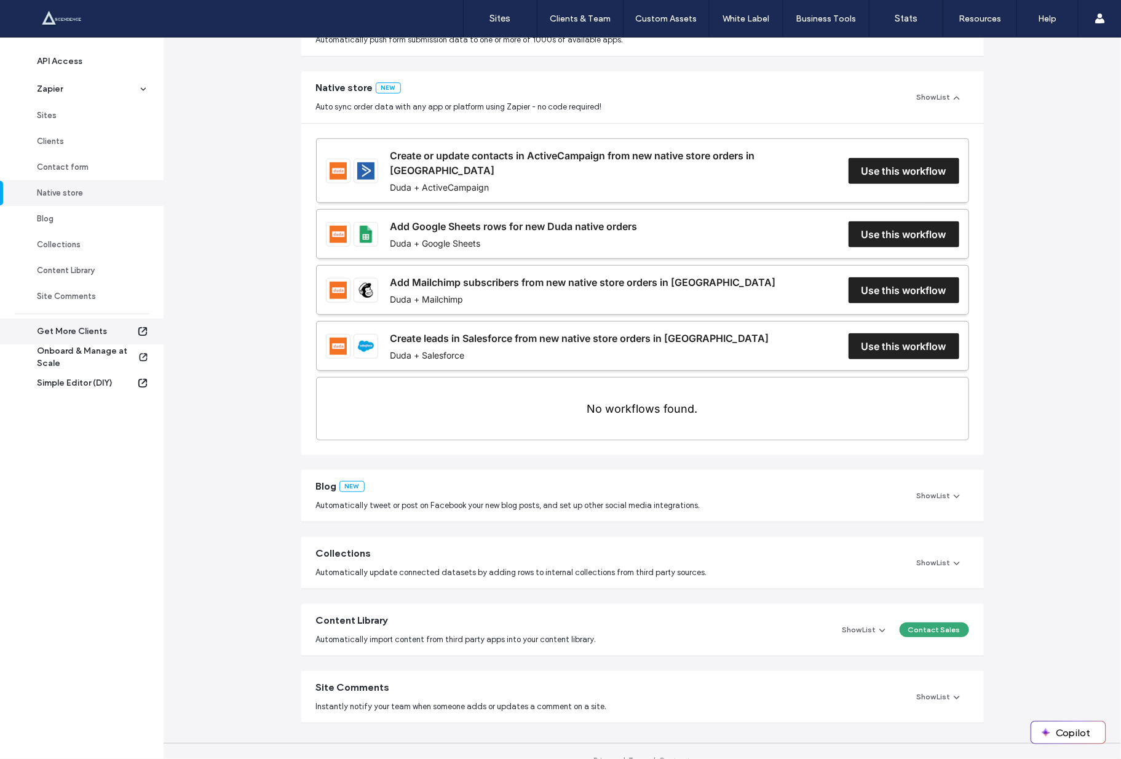
click at [85, 328] on div "Get More Clients" at bounding box center [87, 331] width 100 height 12
click at [101, 87] on div "Zapier" at bounding box center [87, 89] width 101 height 12
click at [136, 93] on div "Zapier" at bounding box center [87, 89] width 101 height 12
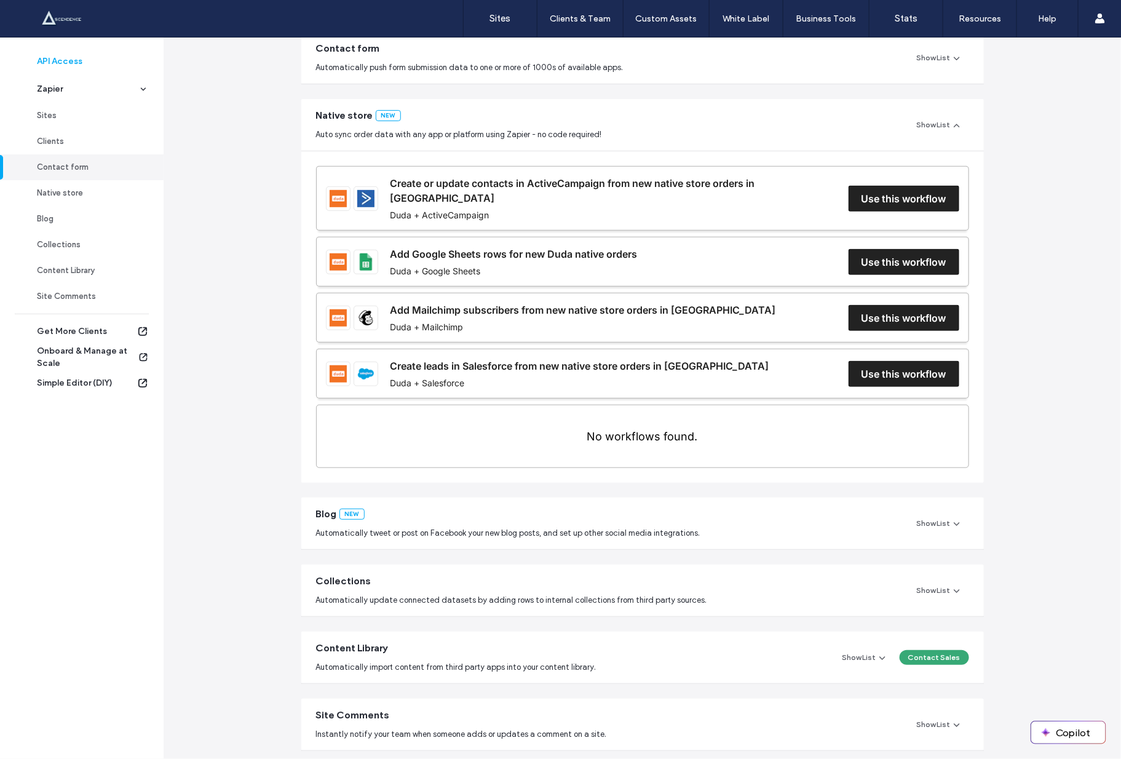
drag, startPoint x: 147, startPoint y: 91, endPoint x: 77, endPoint y: 70, distance: 73.1
click at [147, 90] on icon at bounding box center [143, 89] width 9 height 9
click at [58, 58] on div "API Access" at bounding box center [87, 61] width 101 height 12
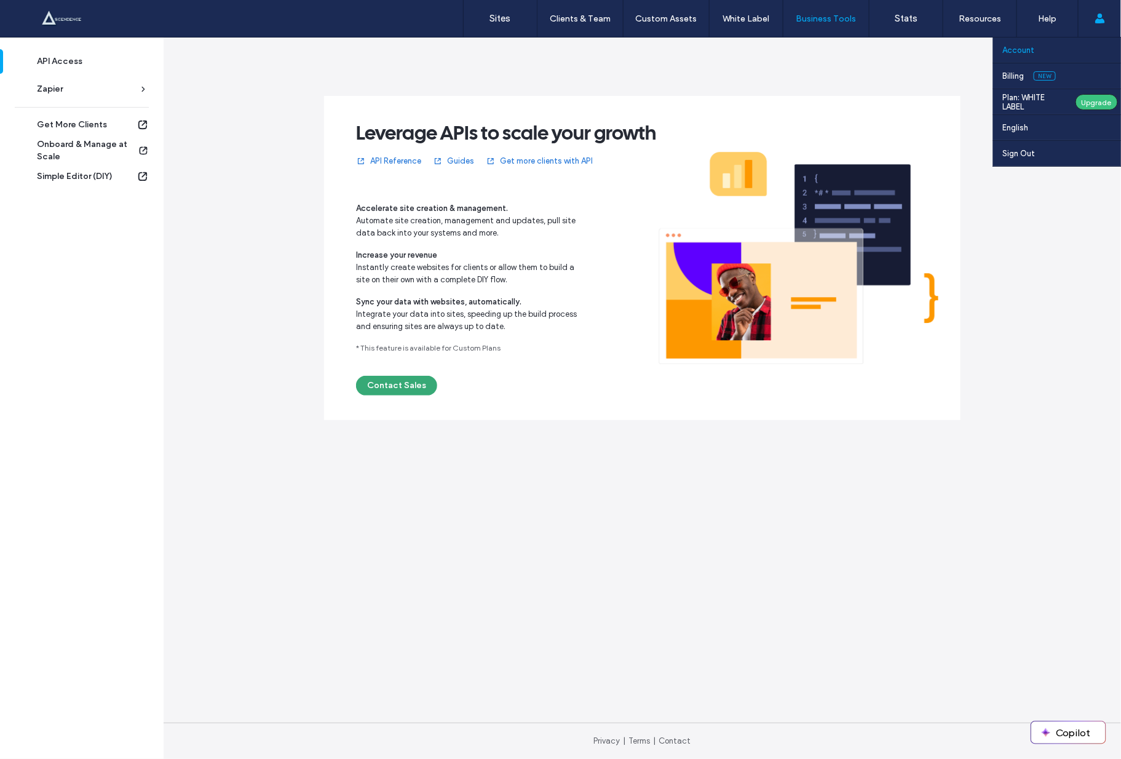
click at [1015, 53] on label "Account" at bounding box center [1018, 49] width 32 height 9
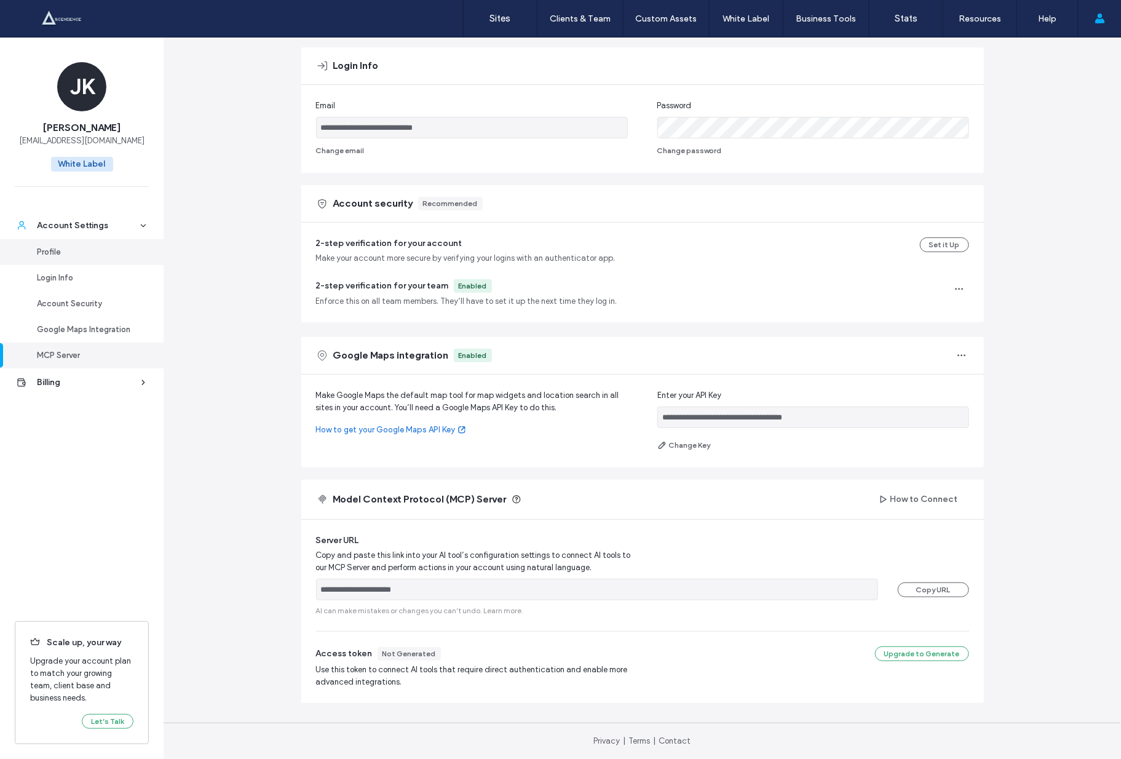
click at [63, 249] on div "Profile" at bounding box center [87, 252] width 101 height 12
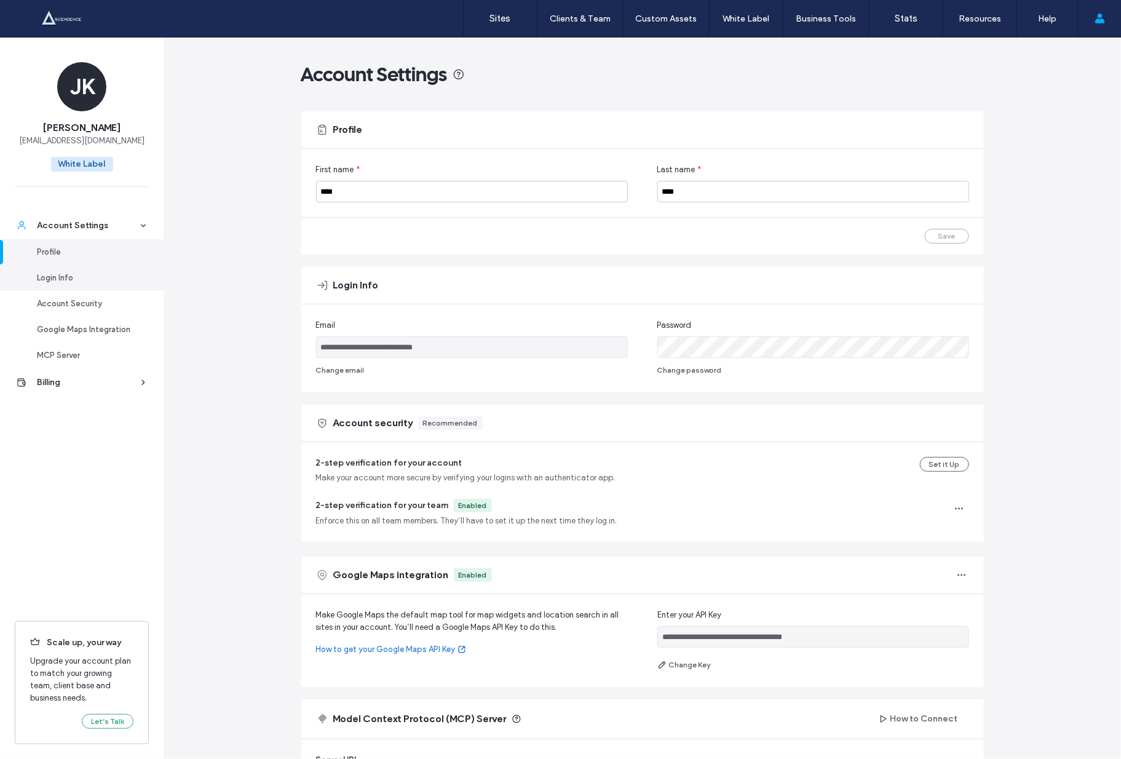
click at [63, 272] on div "Login Info" at bounding box center [87, 278] width 101 height 12
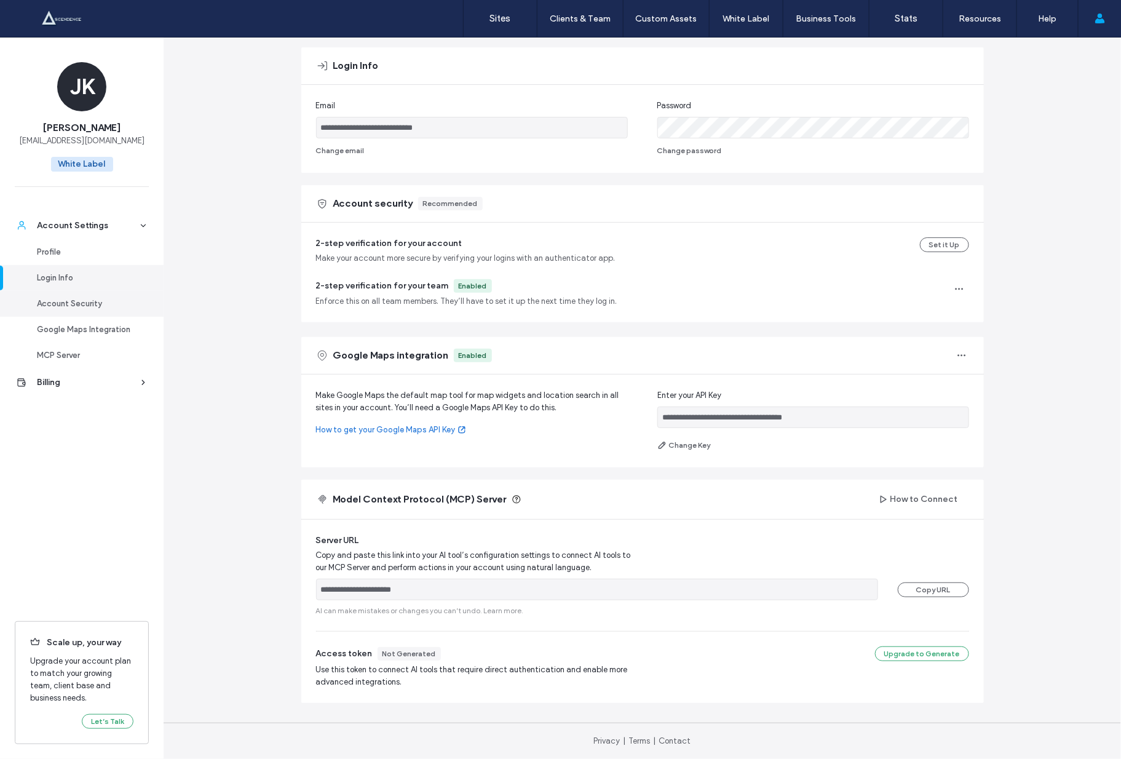
click at [72, 294] on link "Account Security" at bounding box center [82, 304] width 164 height 26
click at [59, 323] on div "Google Maps Integration" at bounding box center [87, 329] width 101 height 12
click at [84, 363] on link "MCP Server" at bounding box center [82, 355] width 164 height 26
click at [78, 374] on link "Billing" at bounding box center [82, 382] width 164 height 28
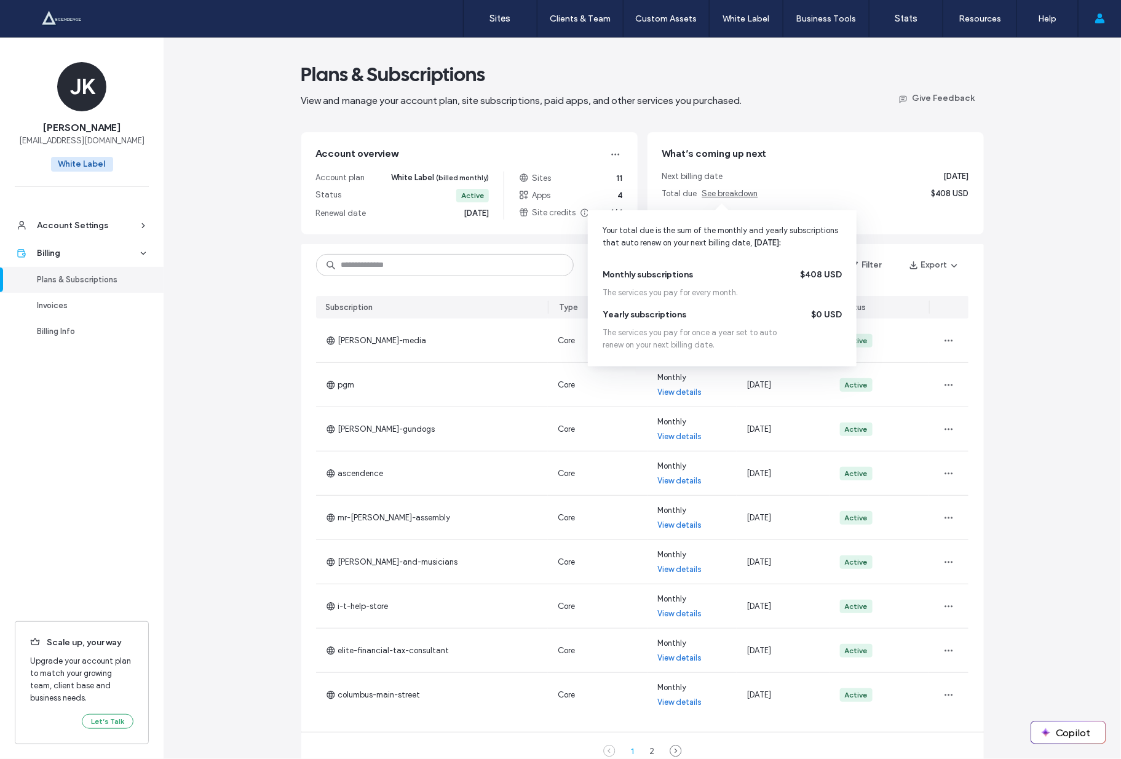
click at [735, 193] on span "See breakdown" at bounding box center [730, 193] width 56 height 9
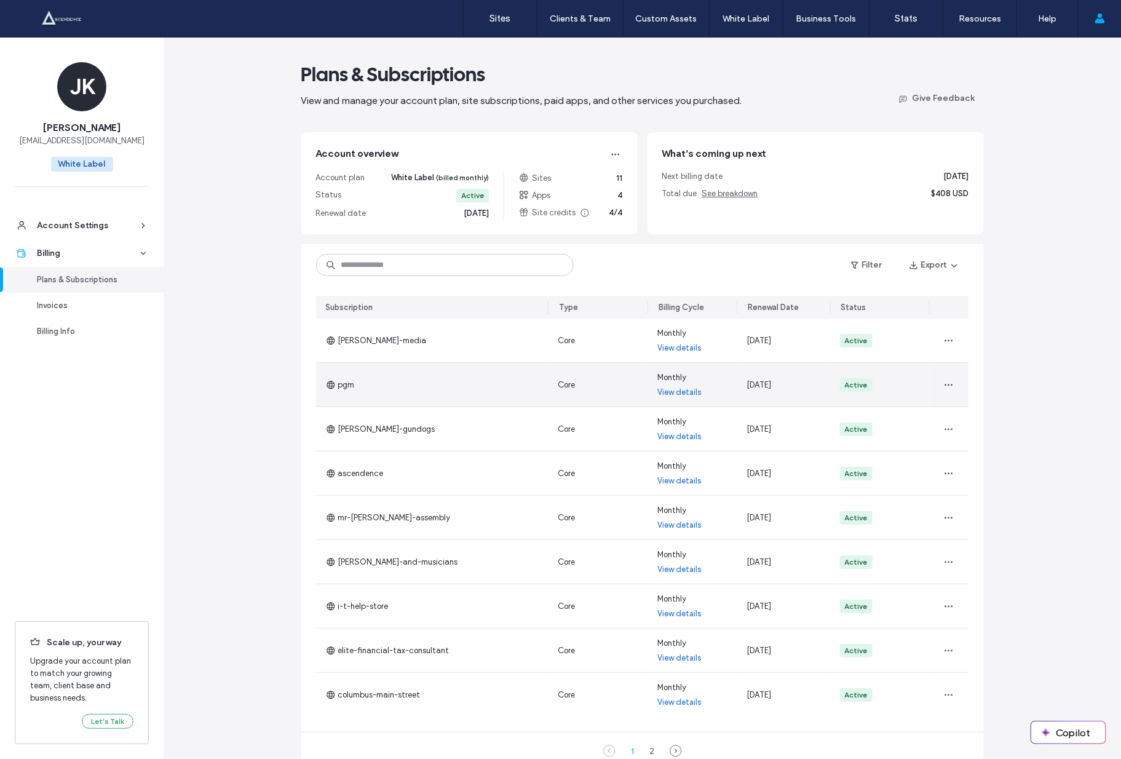
click at [349, 384] on span "pgm" at bounding box center [340, 385] width 29 height 12
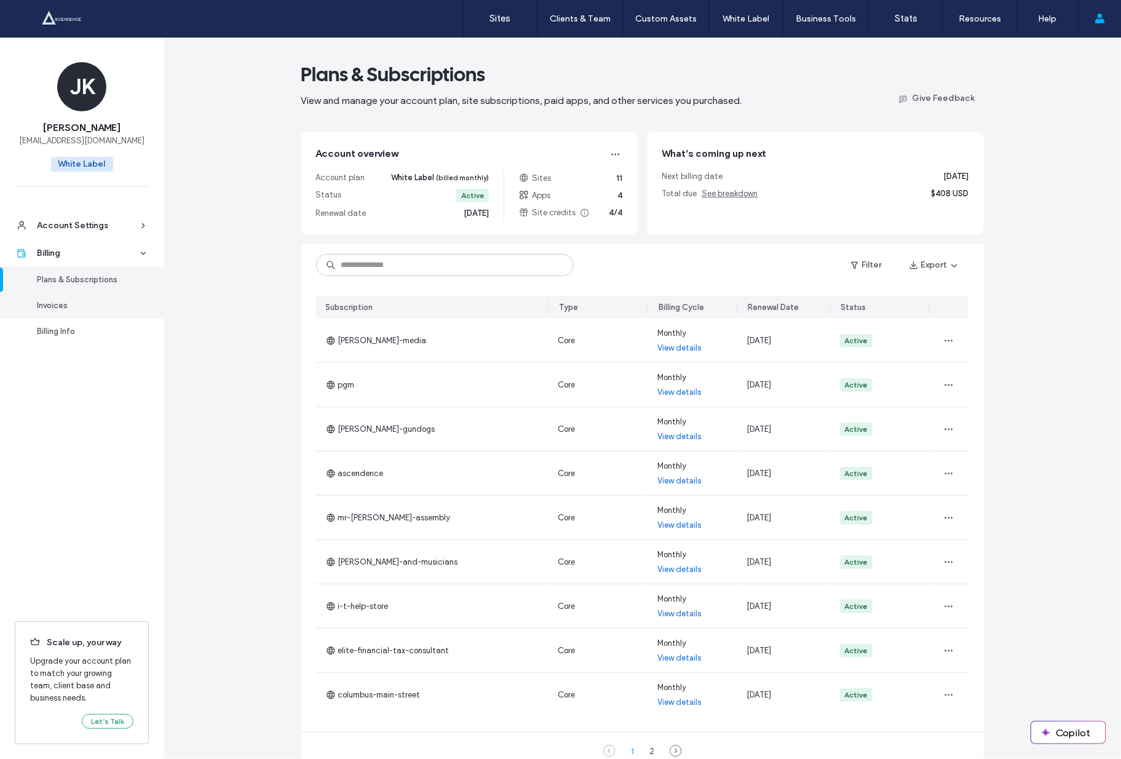
scroll to position [1, 0]
click at [76, 313] on link "Invoices" at bounding box center [82, 306] width 164 height 26
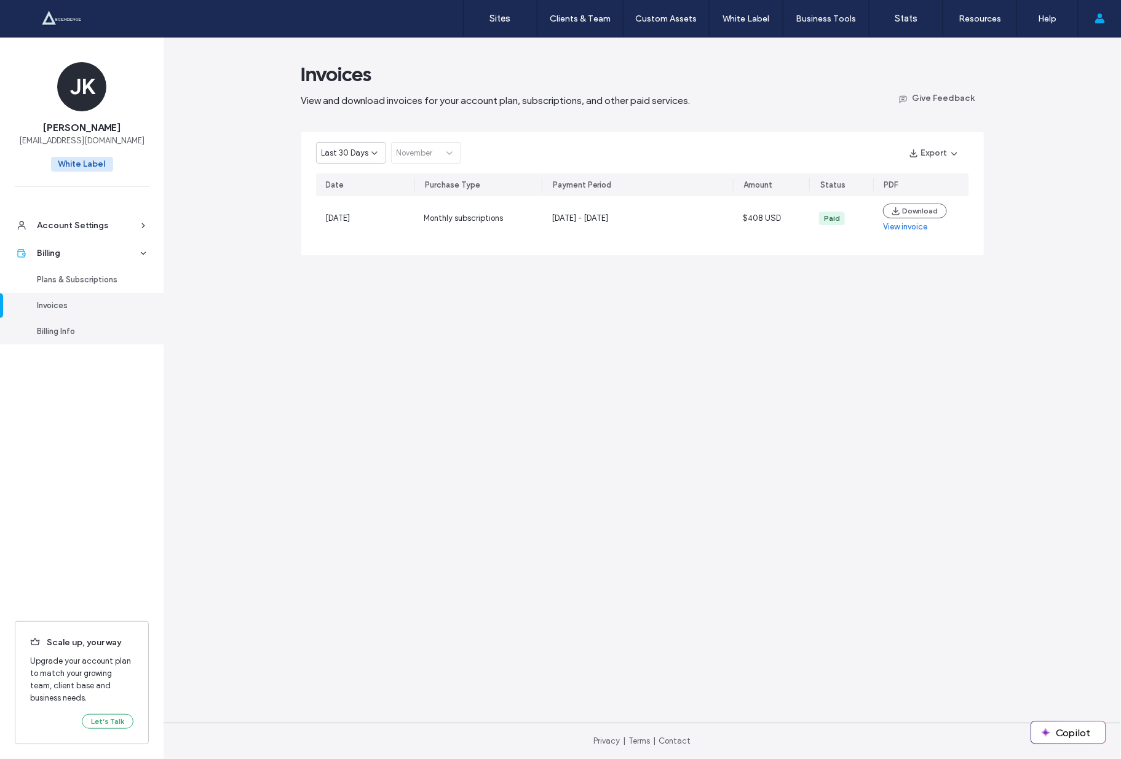
click at [66, 326] on div "Billing Info" at bounding box center [87, 331] width 101 height 12
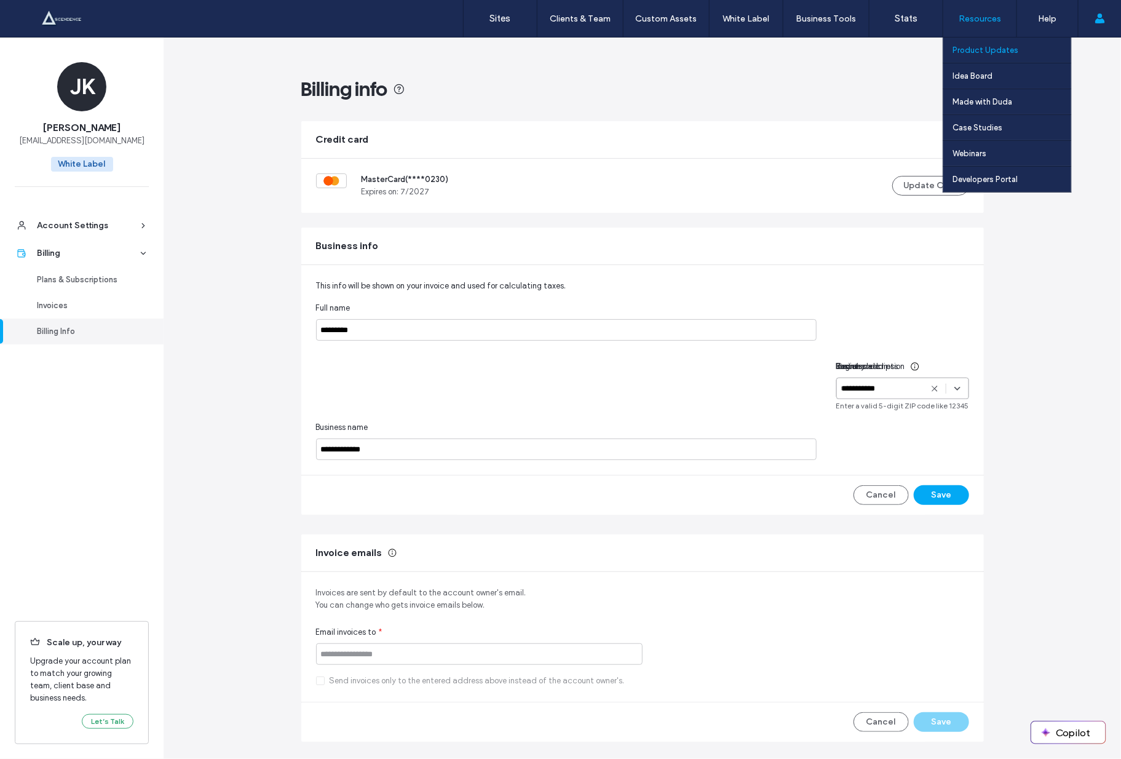
click at [1001, 51] on label "Product Updates" at bounding box center [985, 49] width 66 height 9
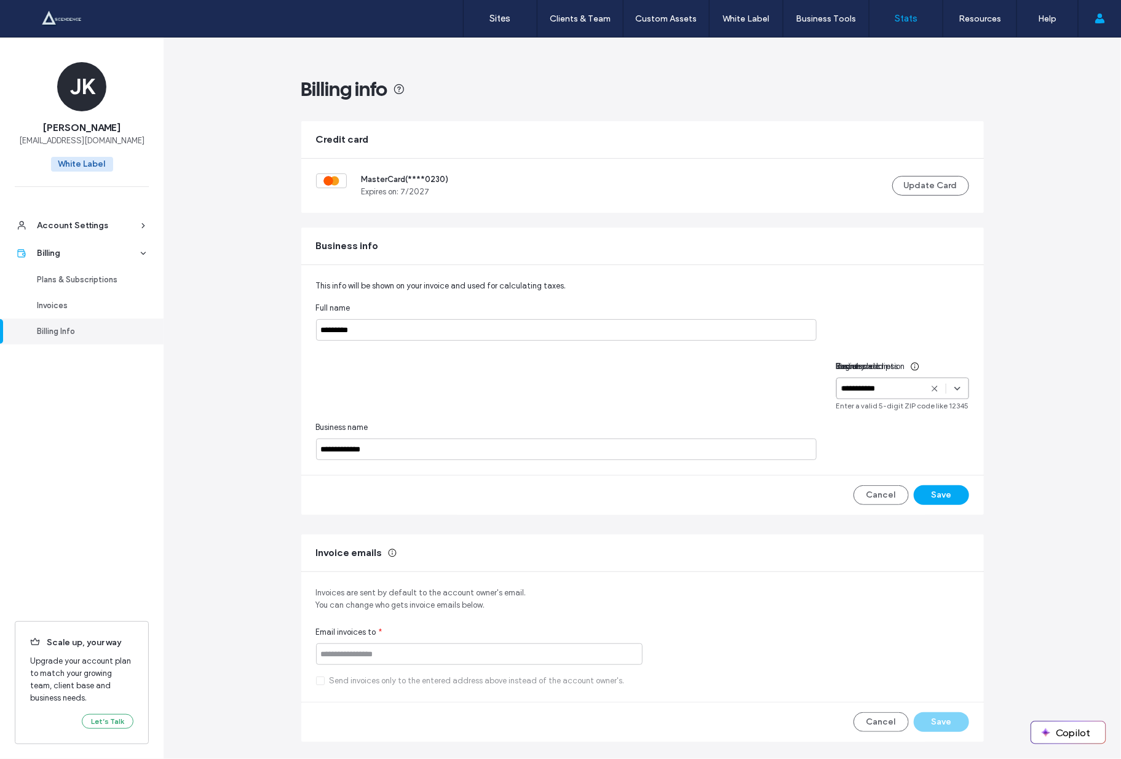
scroll to position [0, 1]
click at [912, 23] on label "Stats" at bounding box center [905, 18] width 23 height 11
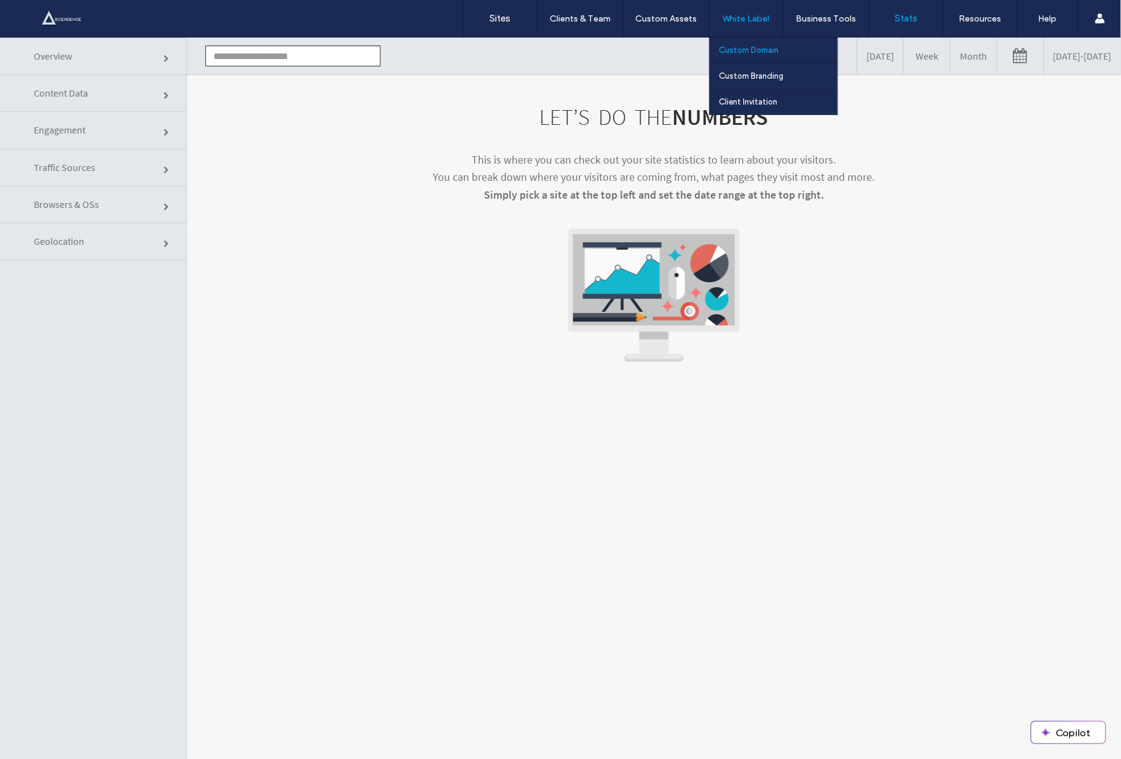
click at [747, 56] on link "Custom Domain" at bounding box center [778, 49] width 119 height 25
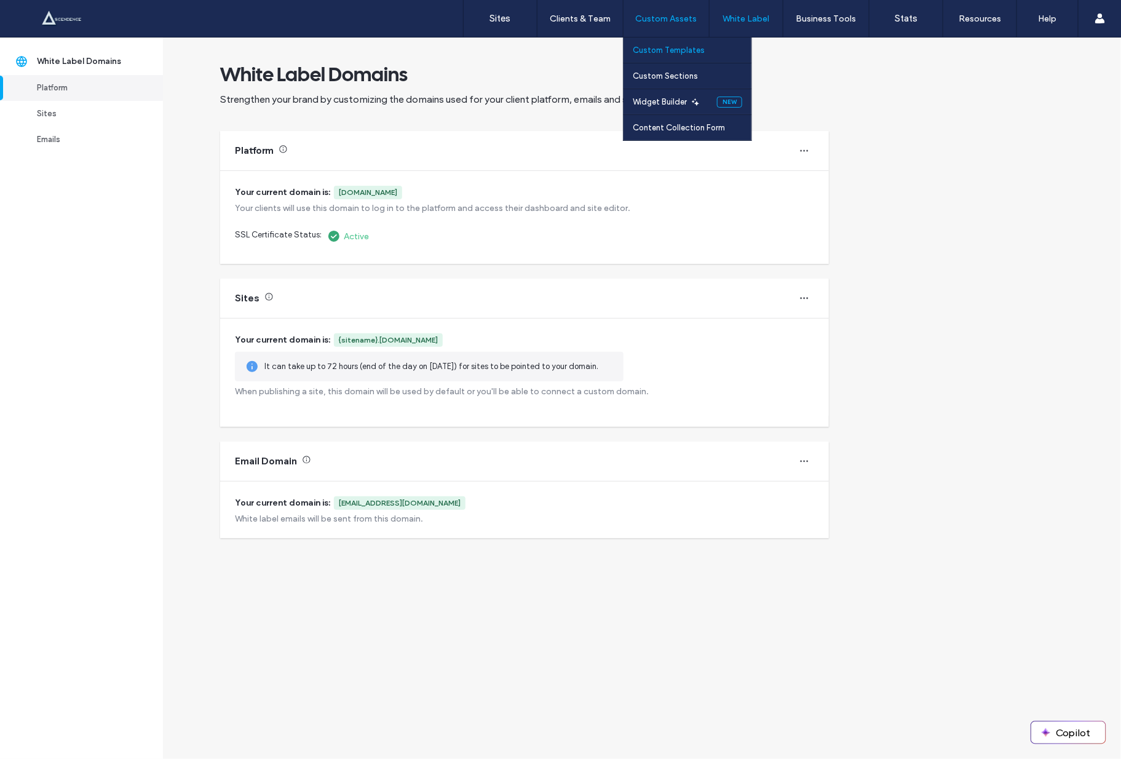
click at [666, 46] on label "Custom Templates" at bounding box center [668, 49] width 72 height 9
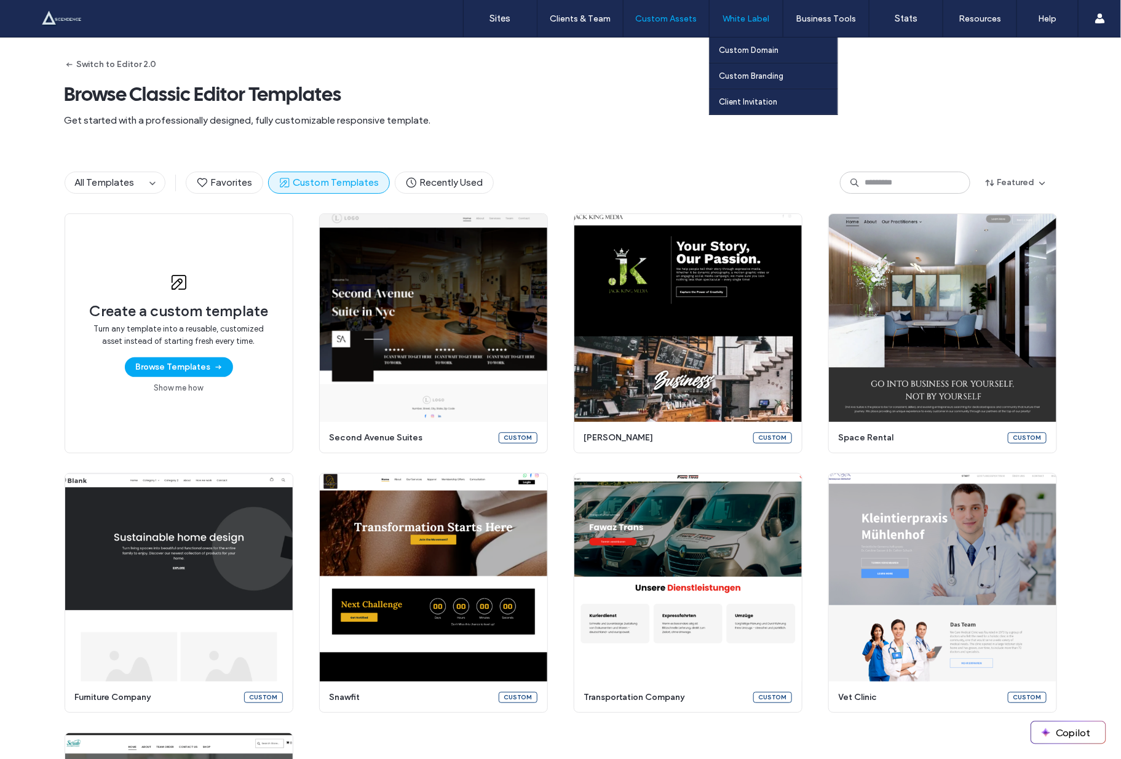
click at [763, 21] on label "White Label" at bounding box center [746, 19] width 47 height 10
click at [759, 59] on link "Custom Domain" at bounding box center [778, 49] width 119 height 25
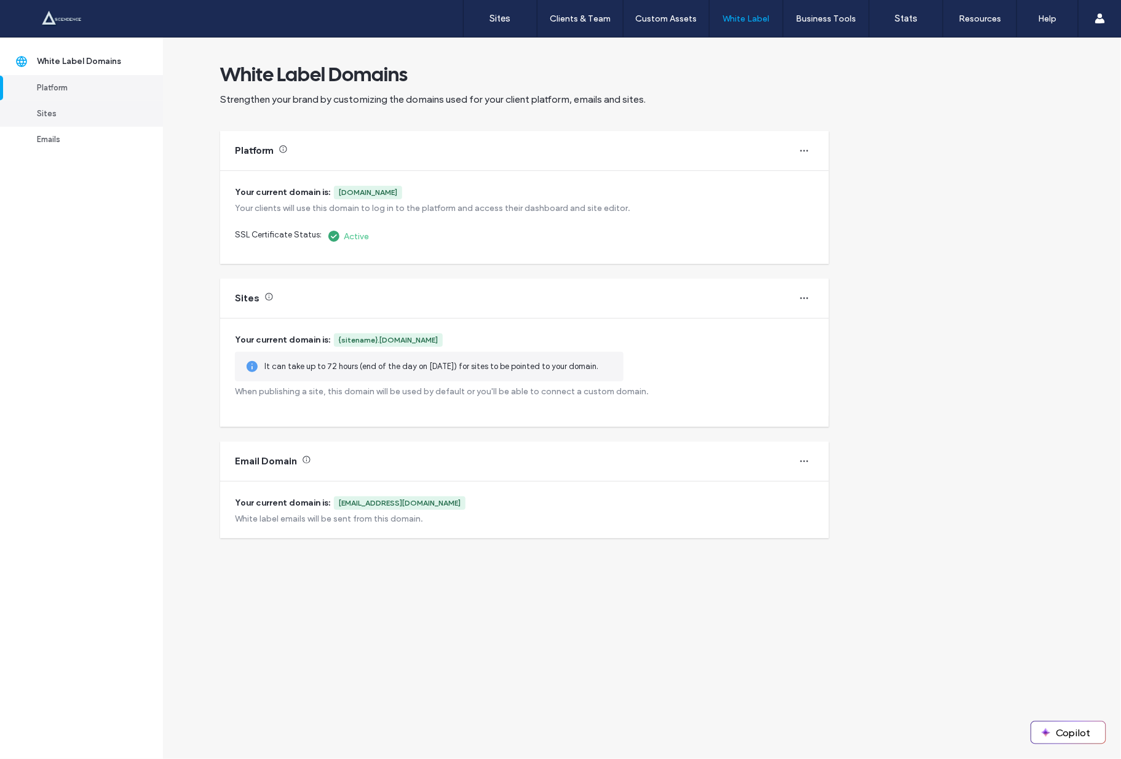
click at [46, 117] on div "Sites" at bounding box center [87, 114] width 100 height 12
click at [42, 147] on link "Emails" at bounding box center [81, 140] width 163 height 26
click at [81, 147] on link "Emails" at bounding box center [81, 140] width 163 height 26
click at [802, 460] on icon "button" at bounding box center [804, 461] width 10 height 10
drag, startPoint x: 887, startPoint y: 445, endPoint x: 875, endPoint y: 439, distance: 13.5
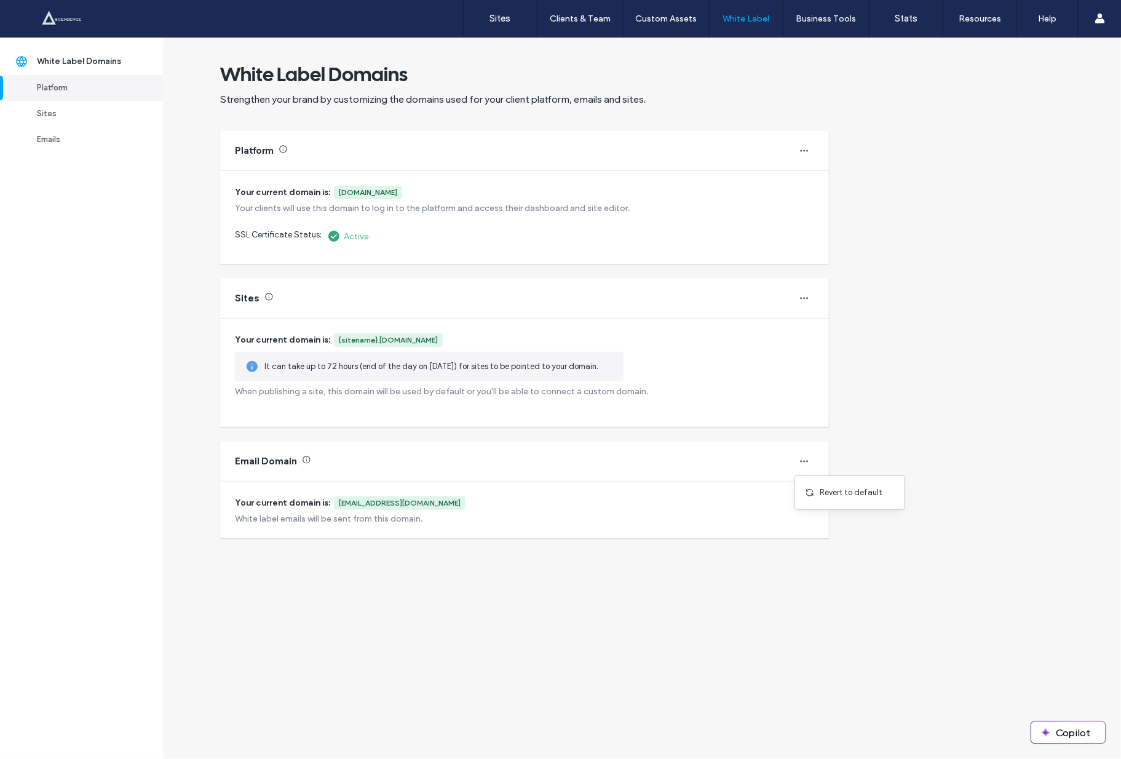
click at [885, 445] on div "White Label Domains Strengthen your brand by customizing the domains used for y…" at bounding box center [642, 397] width 958 height 721
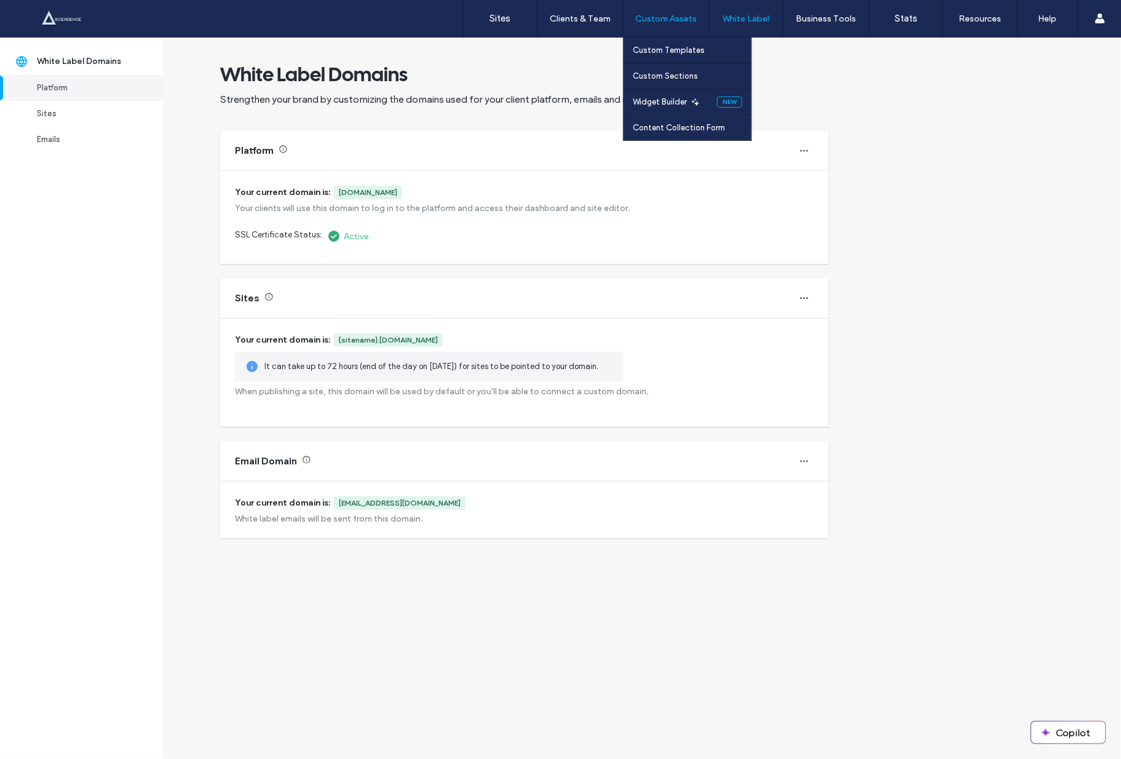
click at [645, 26] on div "Custom Assets" at bounding box center [665, 18] width 85 height 37
click at [661, 101] on label "Widget Builder" at bounding box center [659, 101] width 54 height 9
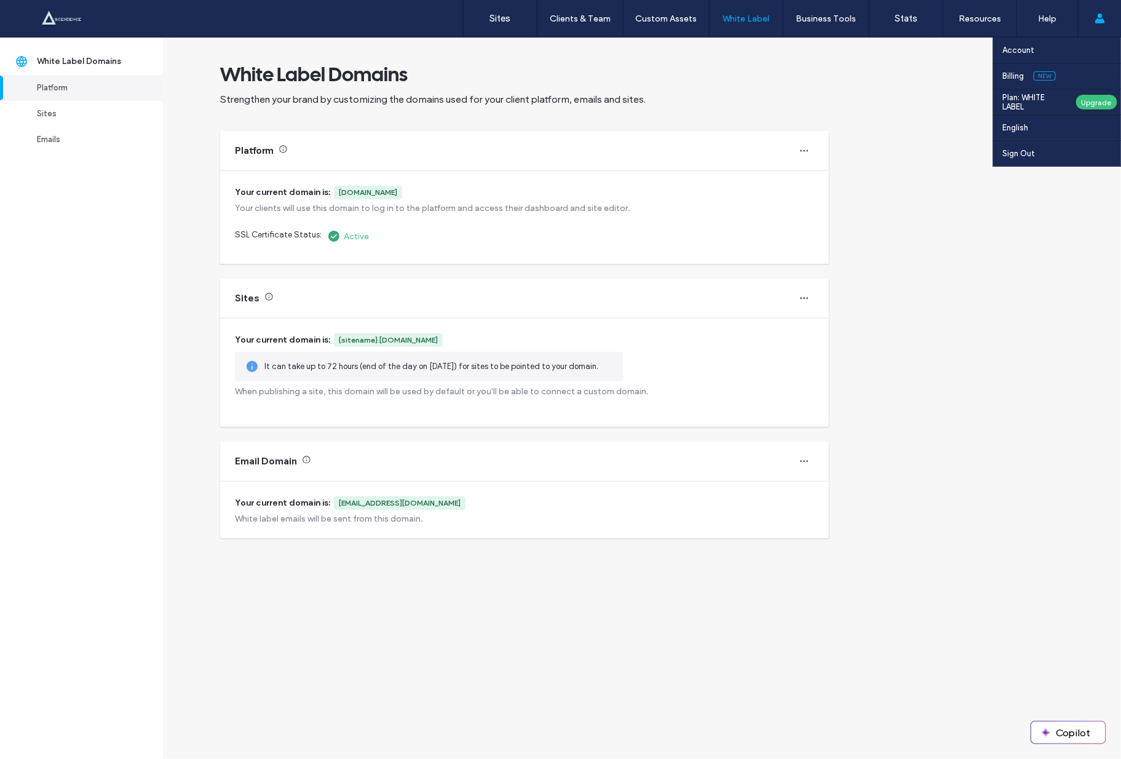
drag, startPoint x: 1019, startPoint y: 98, endPoint x: 1035, endPoint y: 98, distance: 16.0
click at [1026, 98] on label "Plan: WHITE LABEL" at bounding box center [1034, 102] width 64 height 18
drag, startPoint x: 1038, startPoint y: 103, endPoint x: 1062, endPoint y: 103, distance: 23.4
click at [1040, 103] on label "Plan: WHITE LABEL" at bounding box center [1034, 102] width 64 height 18
click at [1089, 104] on div "Upgrade" at bounding box center [1096, 102] width 42 height 16
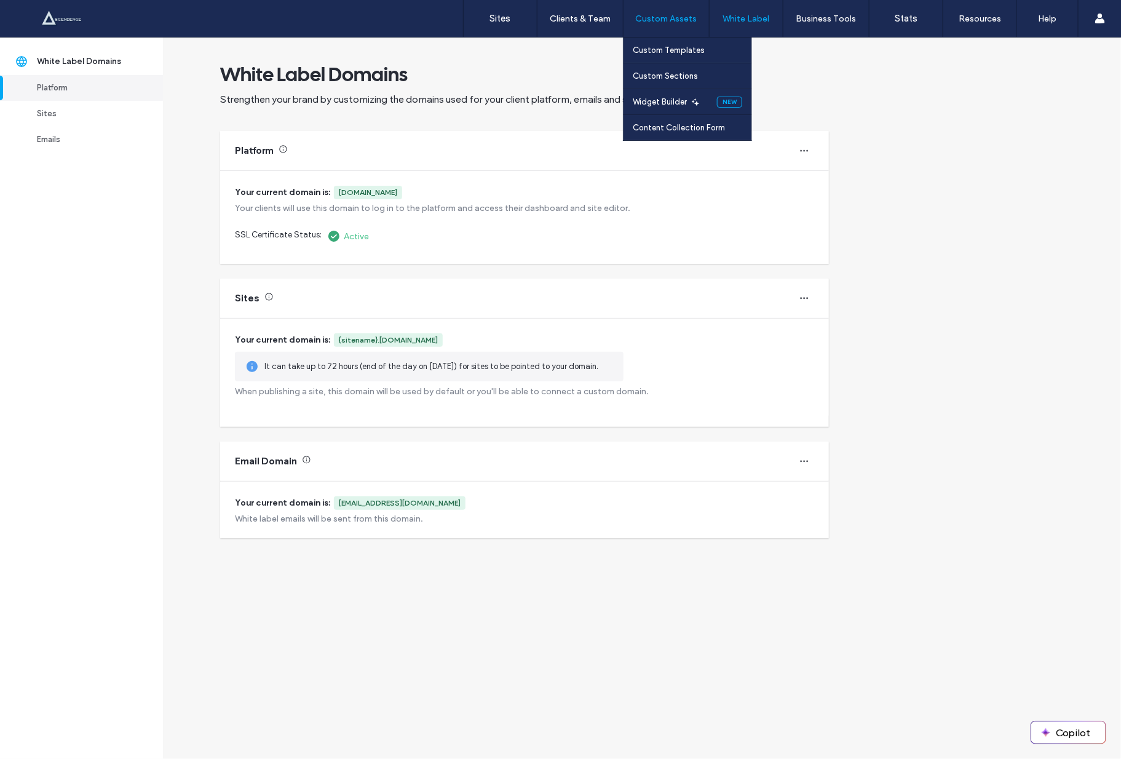
click at [706, 1] on div "Custom Assets" at bounding box center [665, 18] width 85 height 37
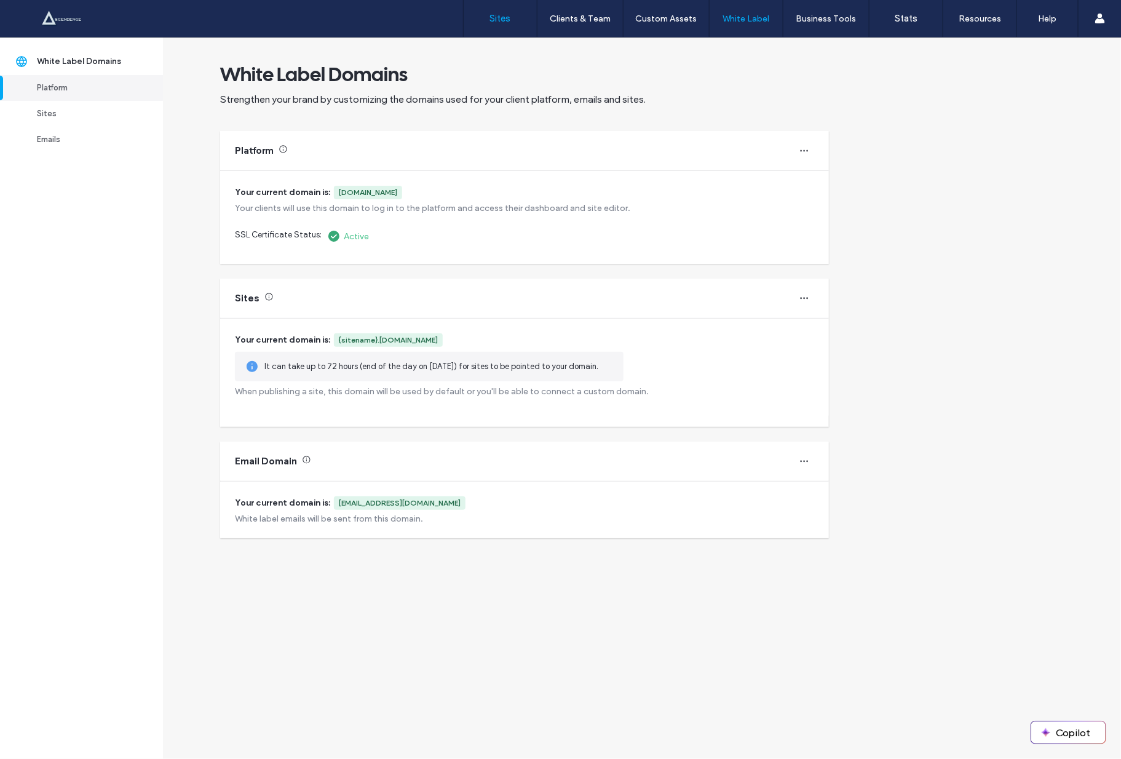
scroll to position [1, 0]
click at [511, 17] on link "Sites" at bounding box center [499, 18] width 73 height 37
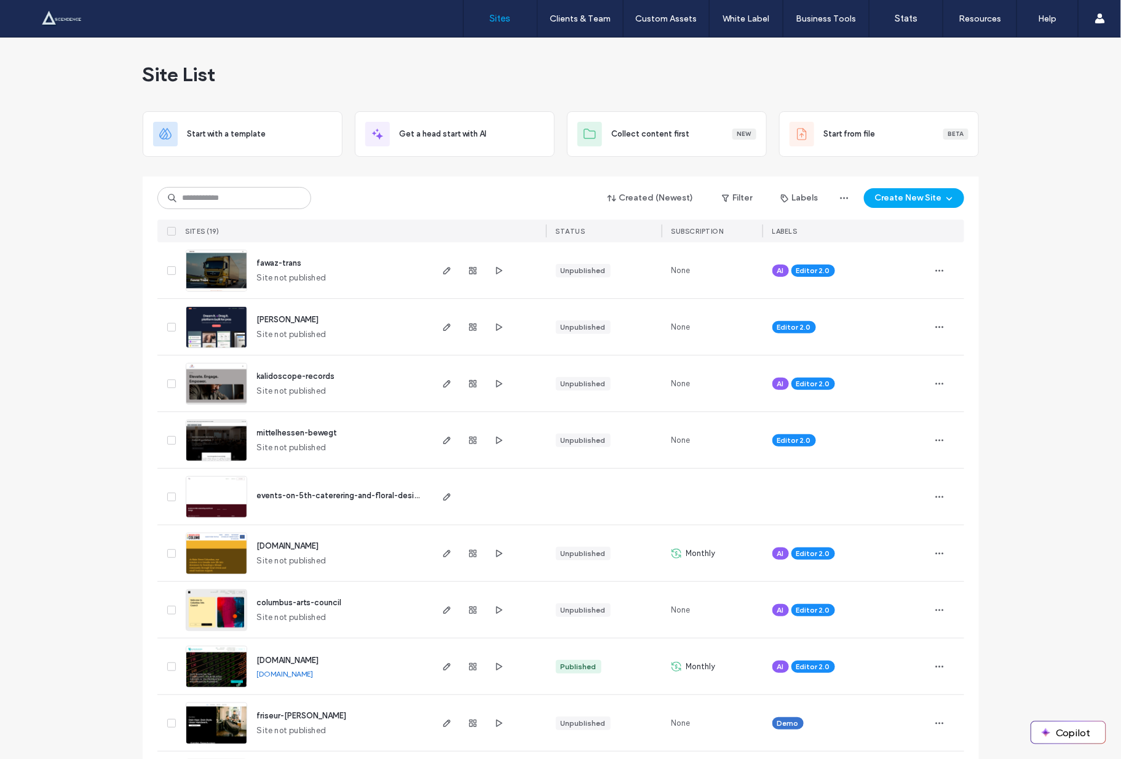
click at [228, 268] on img at bounding box center [216, 292] width 60 height 84
